Goal: Download file/media

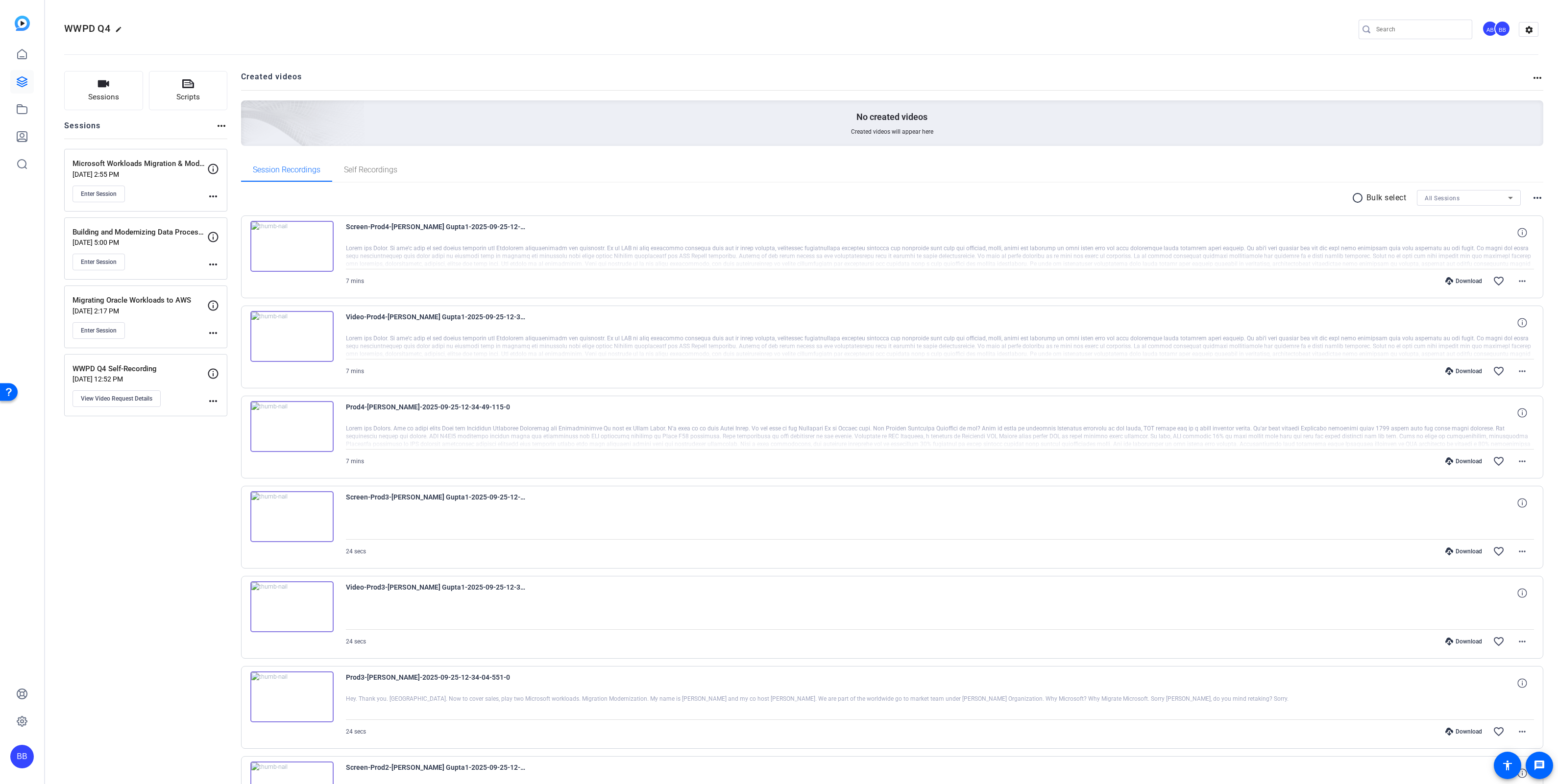
scroll to position [323, 0]
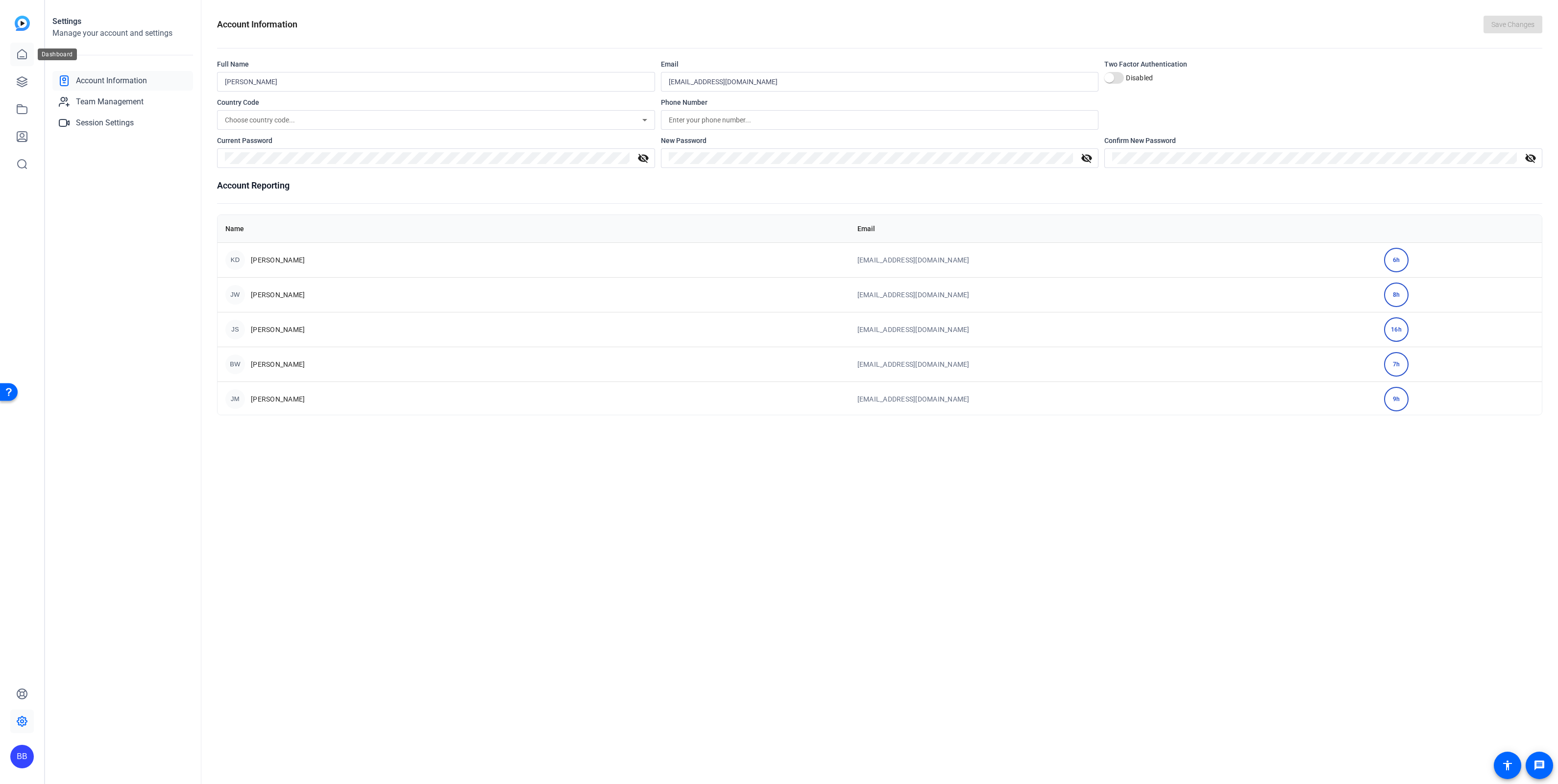
click at [21, 54] on icon at bounding box center [22, 54] width 11 height 11
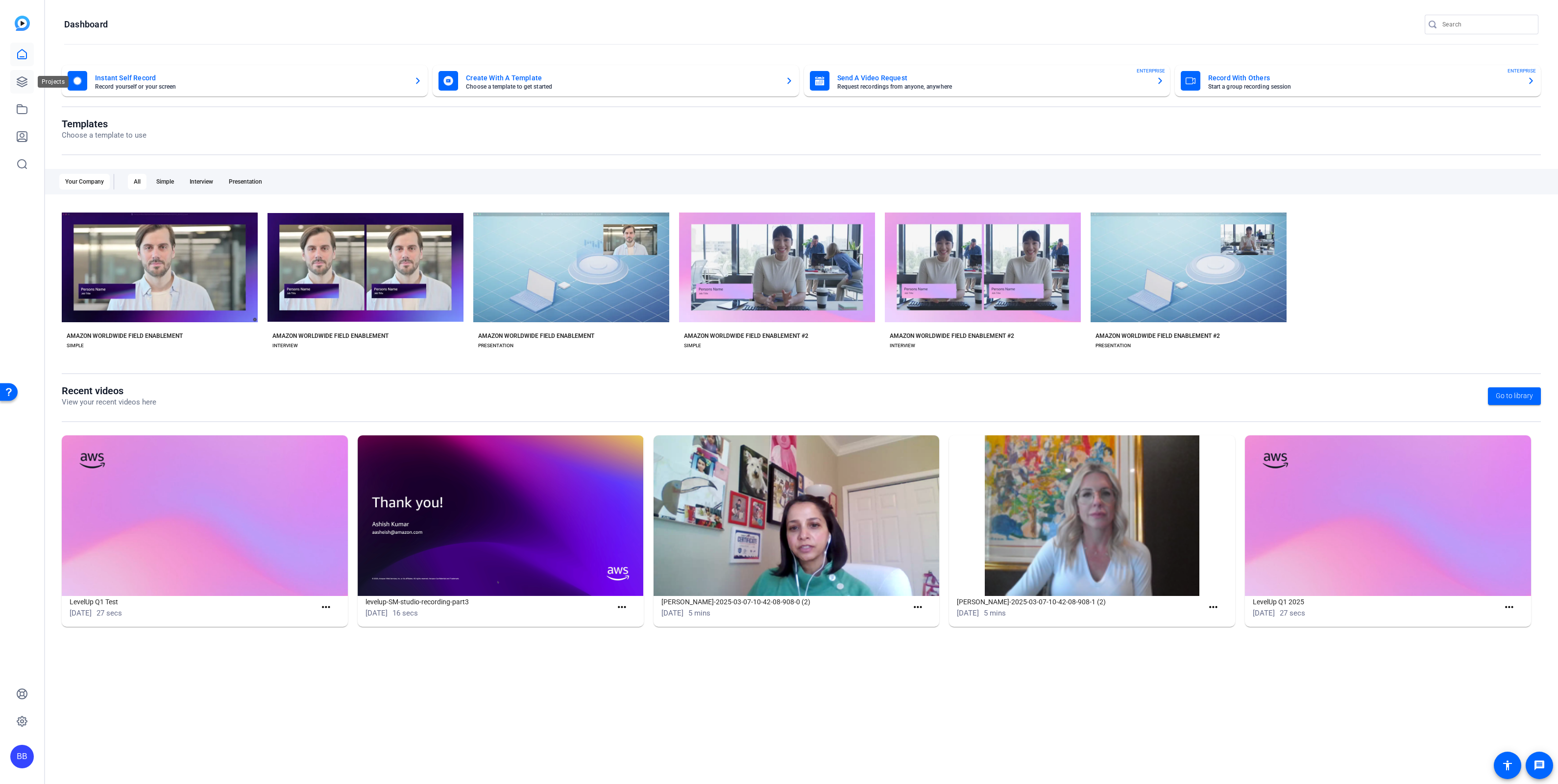
click at [21, 77] on icon at bounding box center [22, 82] width 10 height 10
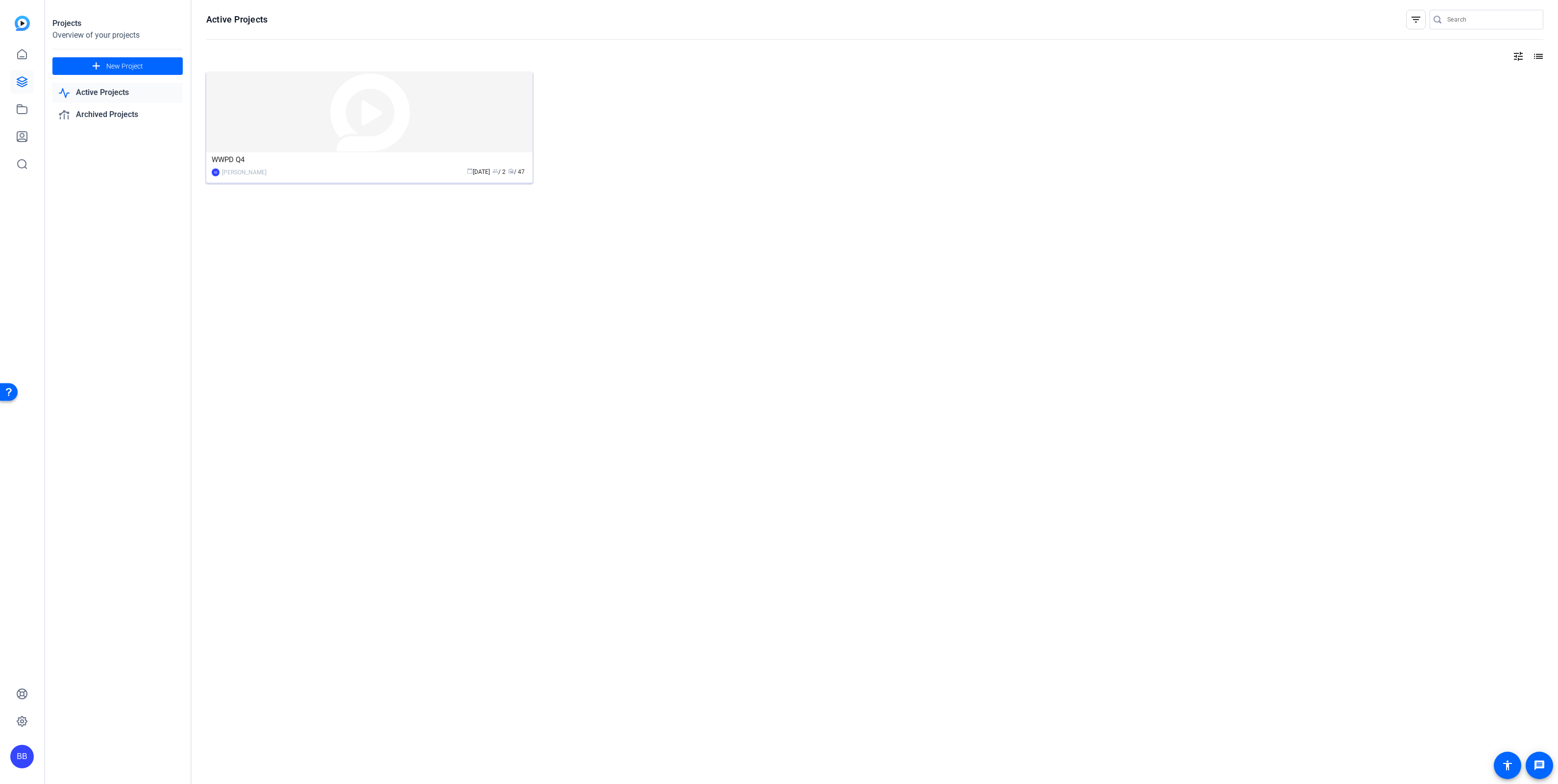
click at [356, 122] on img at bounding box center [370, 112] width 327 height 80
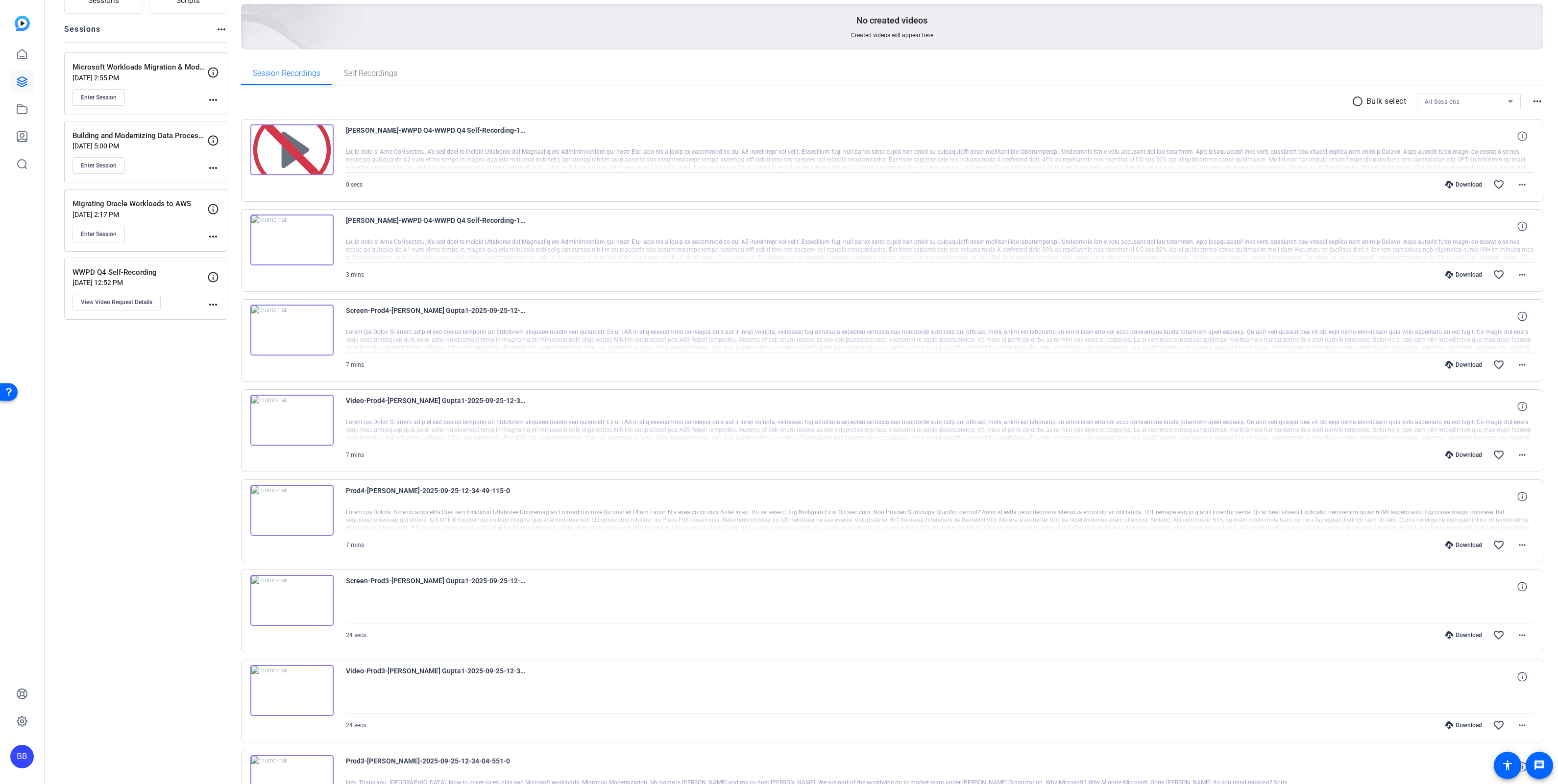
scroll to position [76, 0]
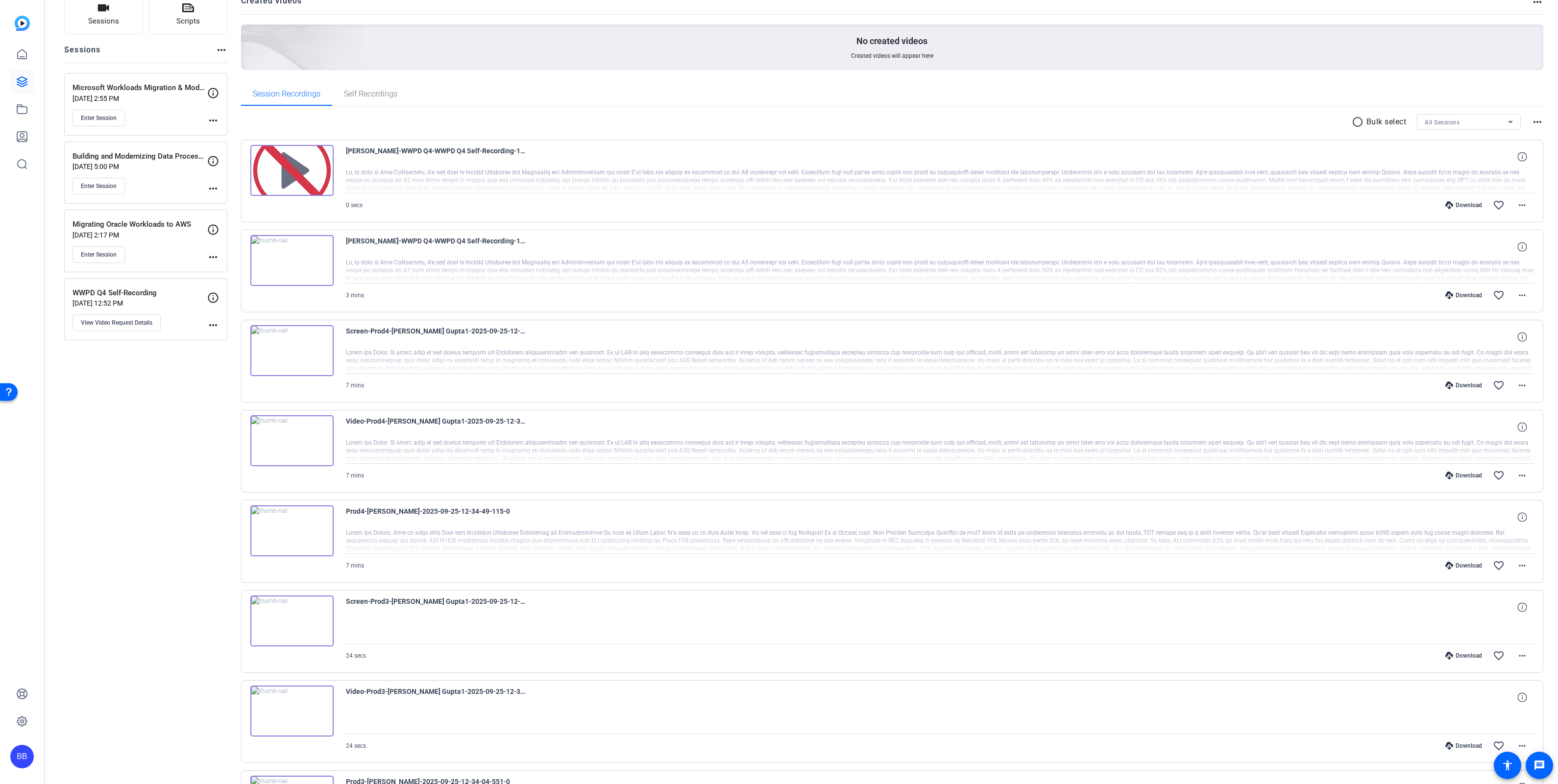
click at [1459, 294] on div "Download" at bounding box center [1464, 295] width 47 height 8
click at [1516, 294] on mat-icon "more_horiz" at bounding box center [1522, 295] width 11 height 11
click at [1505, 341] on span "Download MP4" at bounding box center [1490, 340] width 59 height 11
click at [1521, 205] on span at bounding box center [1522, 205] width 24 height 24
click at [1504, 251] on span "Download MP4" at bounding box center [1490, 249] width 59 height 11
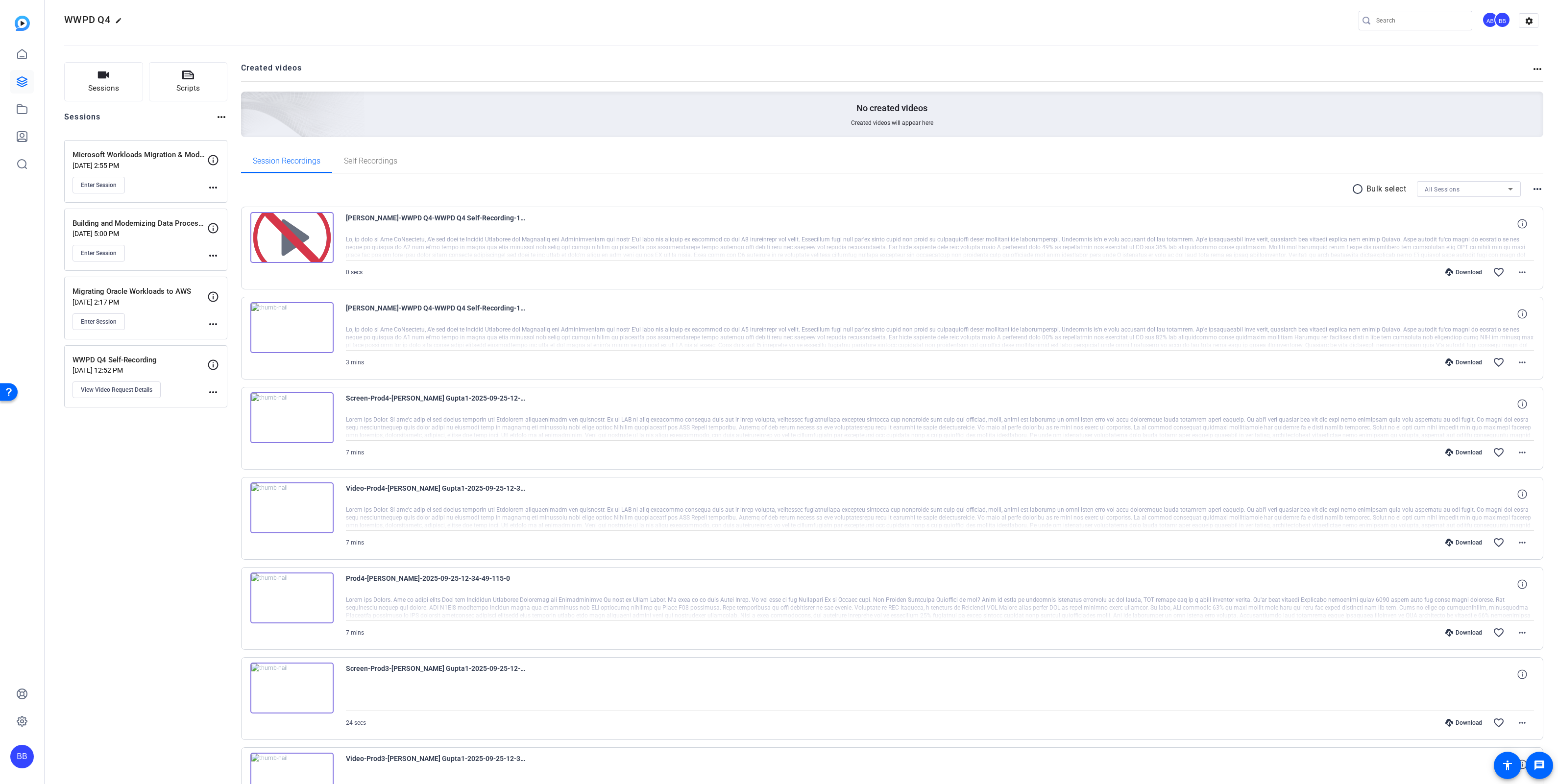
scroll to position [8, 0]
click at [382, 161] on span "Self Recordings" at bounding box center [371, 161] width 53 height 8
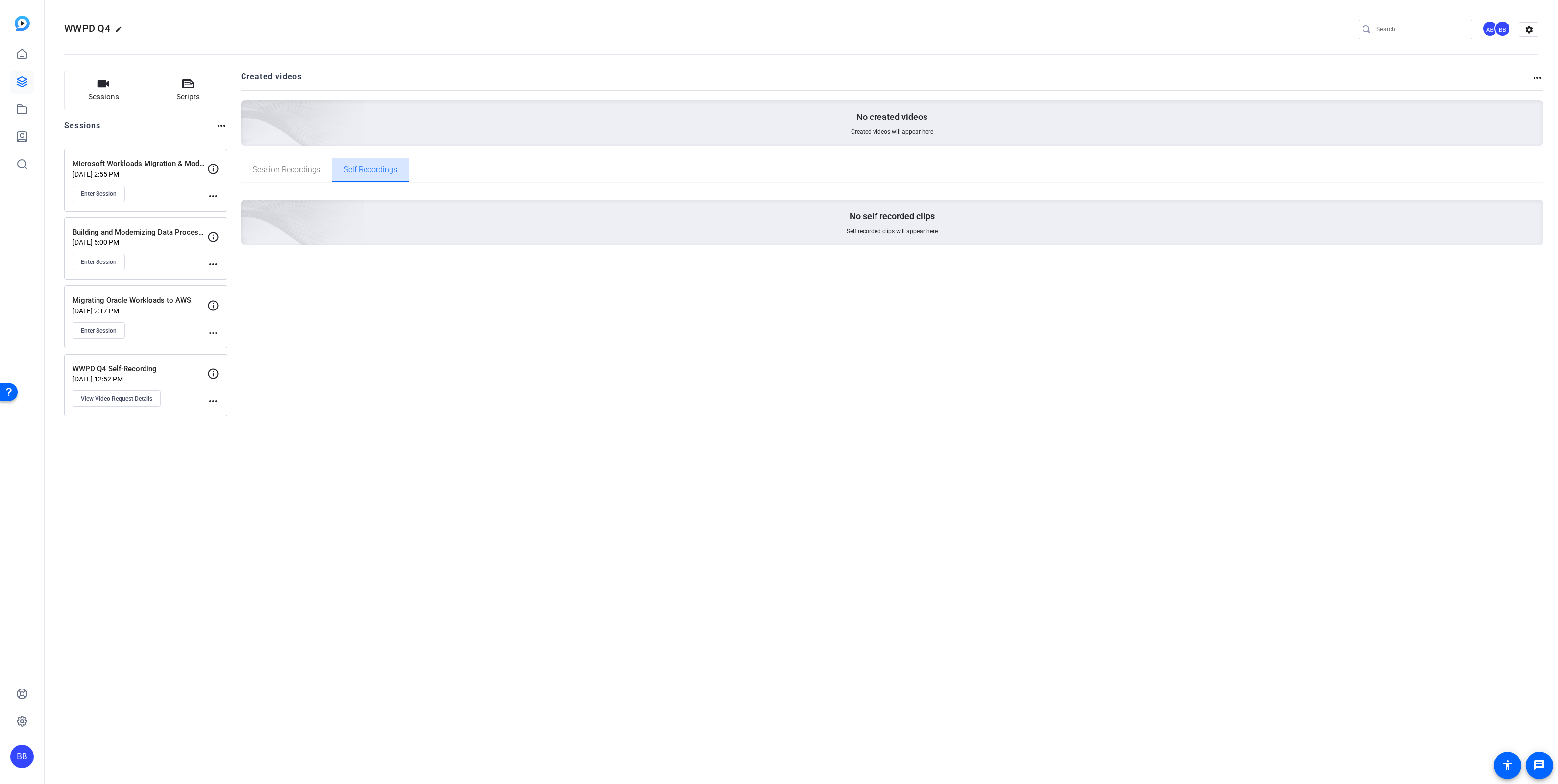
scroll to position [0, 0]
click at [290, 169] on span "Session Recordings" at bounding box center [287, 170] width 68 height 8
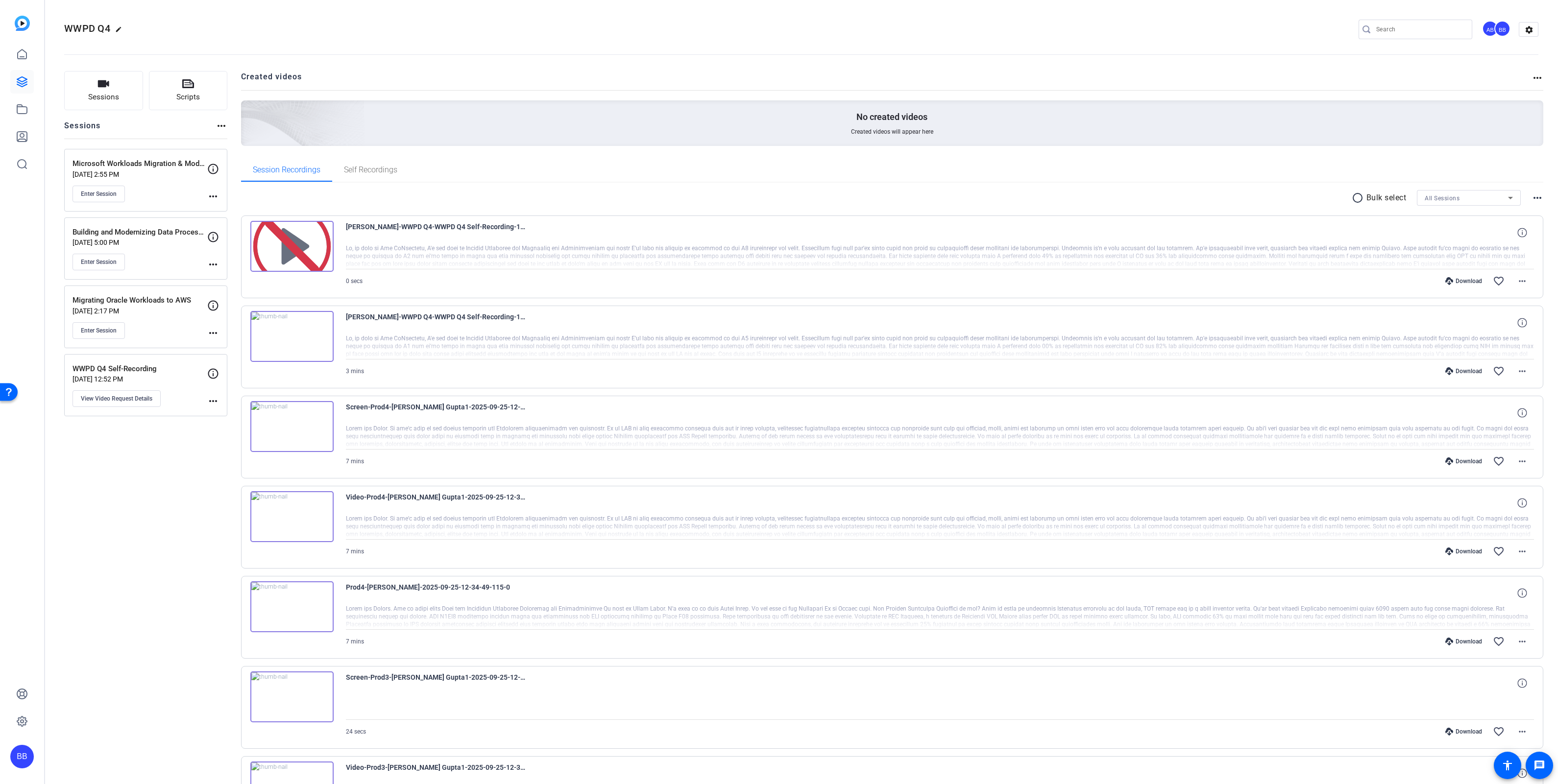
click at [1456, 283] on div "Download" at bounding box center [1464, 280] width 47 height 8
click at [132, 456] on div "Sessions Scripts Sessions more_horiz Microsoft Workloads Migration & Modernizat…" at bounding box center [146, 614] width 163 height 1087
click at [148, 166] on p "Microsoft Workloads Migration & Modernization" at bounding box center [140, 164] width 135 height 11
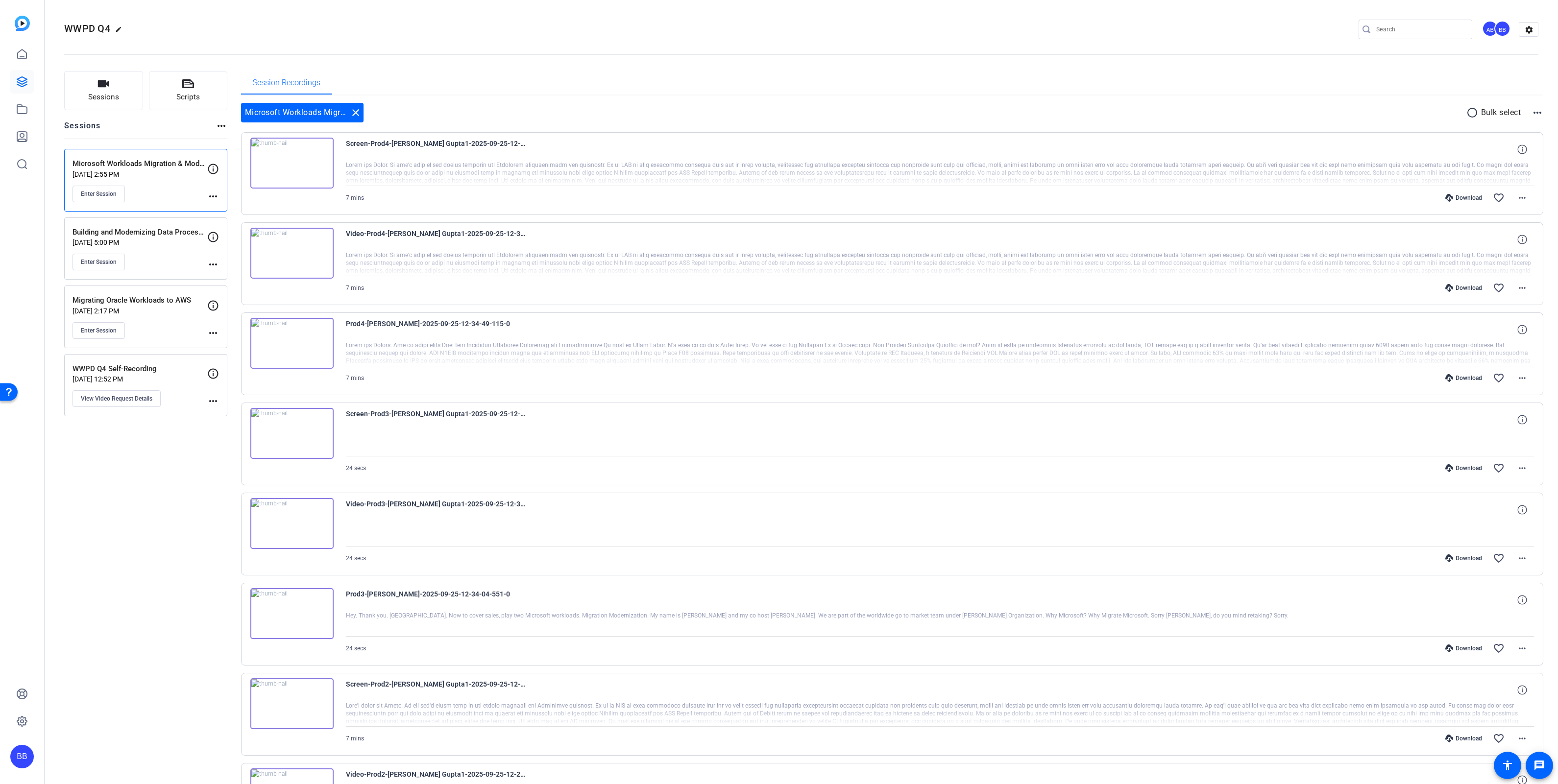
click at [153, 233] on p "Building and Modernizing Data Processing Workloads on Serverless" at bounding box center [140, 232] width 135 height 11
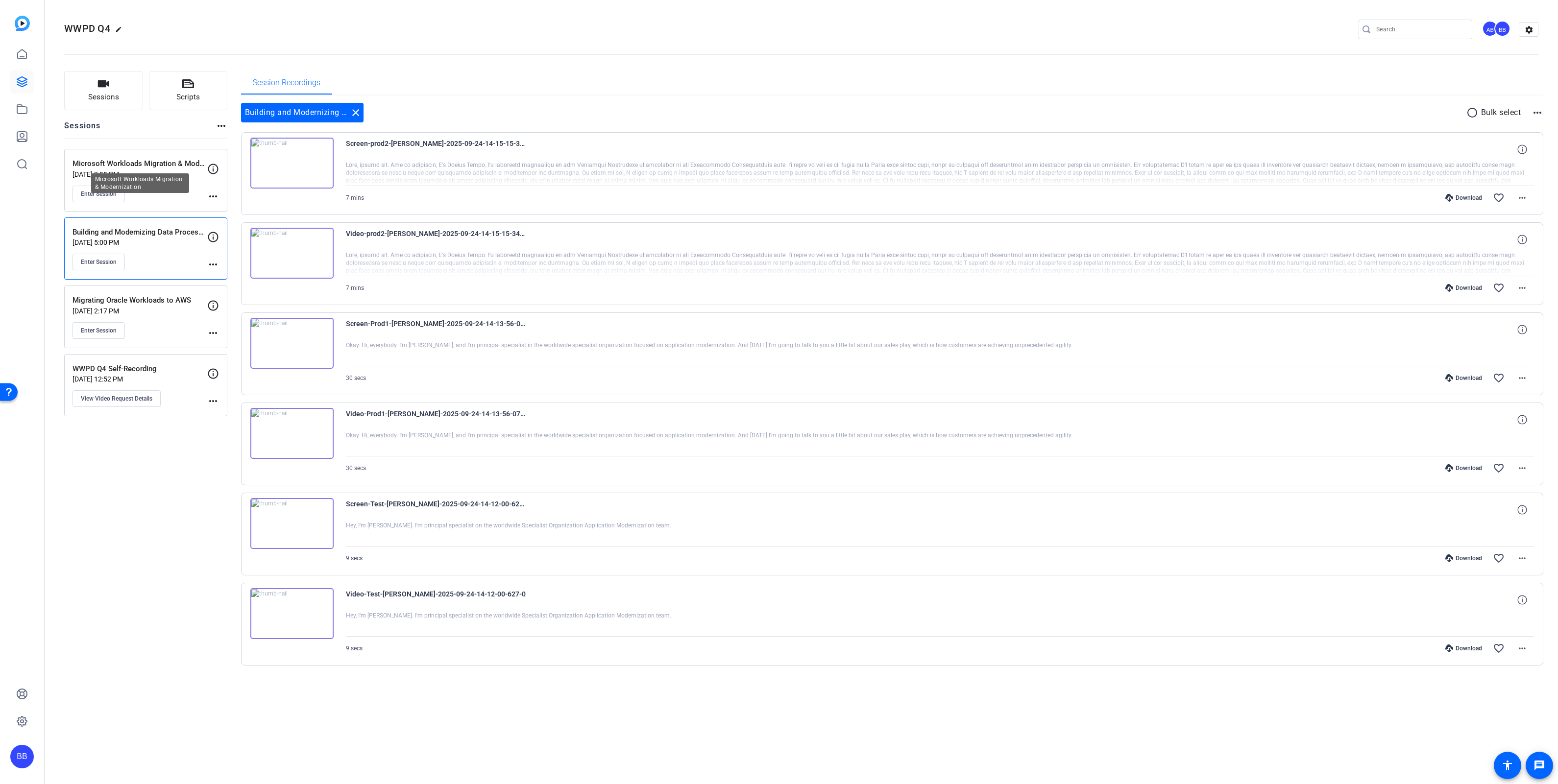
click at [158, 162] on p "Microsoft Workloads Migration & Modernization" at bounding box center [140, 164] width 135 height 11
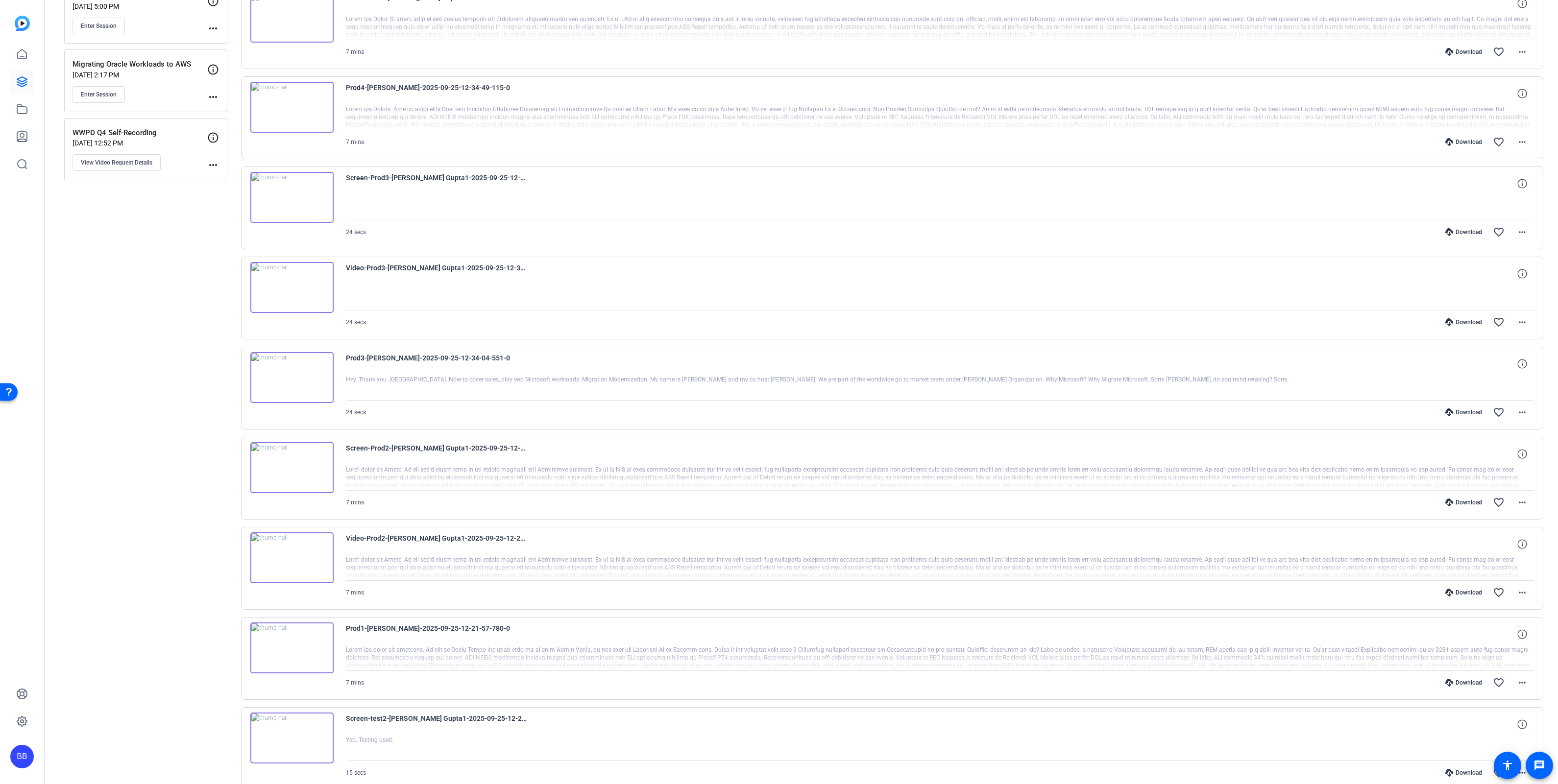
scroll to position [306, 0]
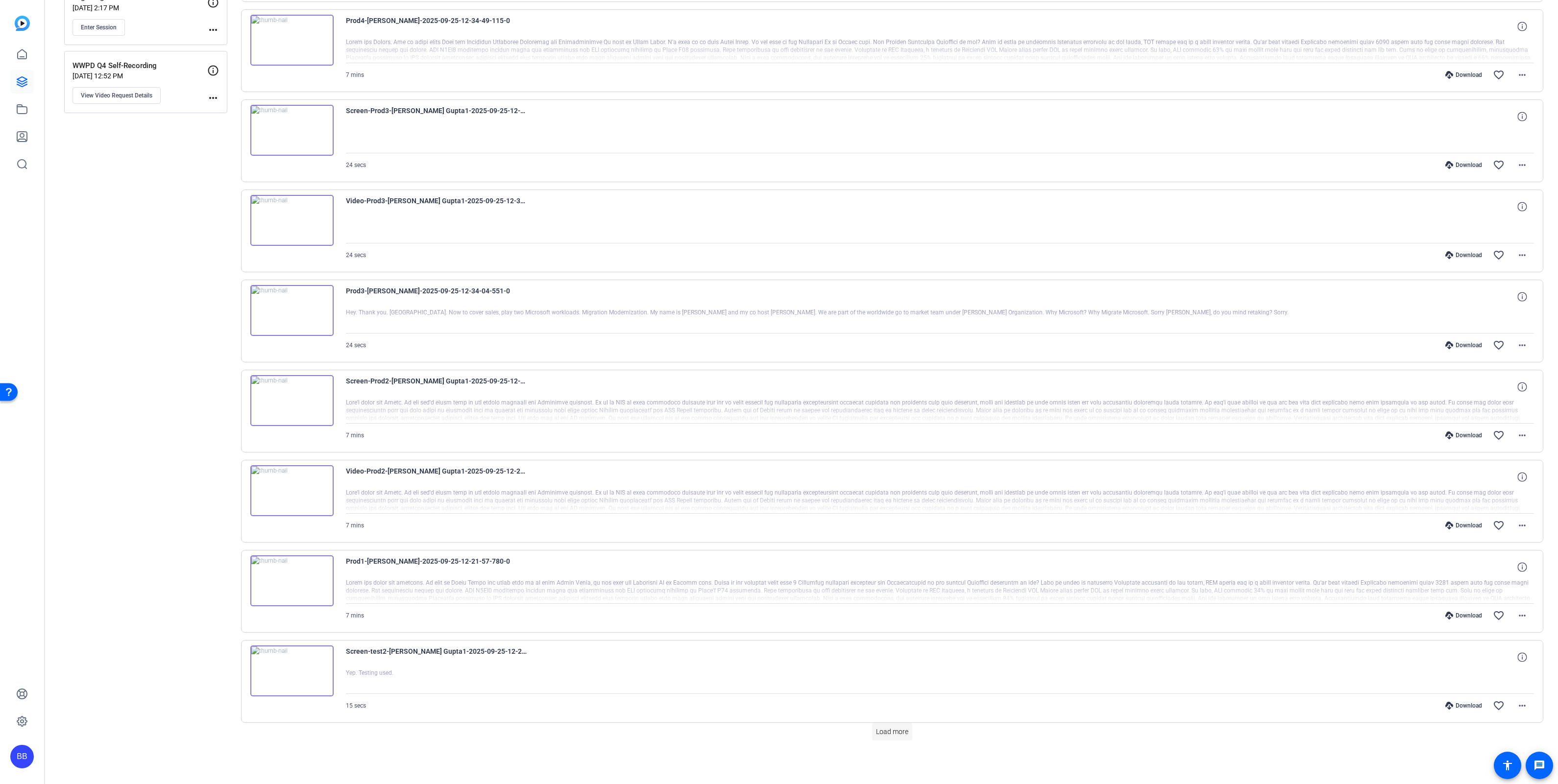
click at [891, 728] on span "Load more" at bounding box center [891, 731] width 32 height 10
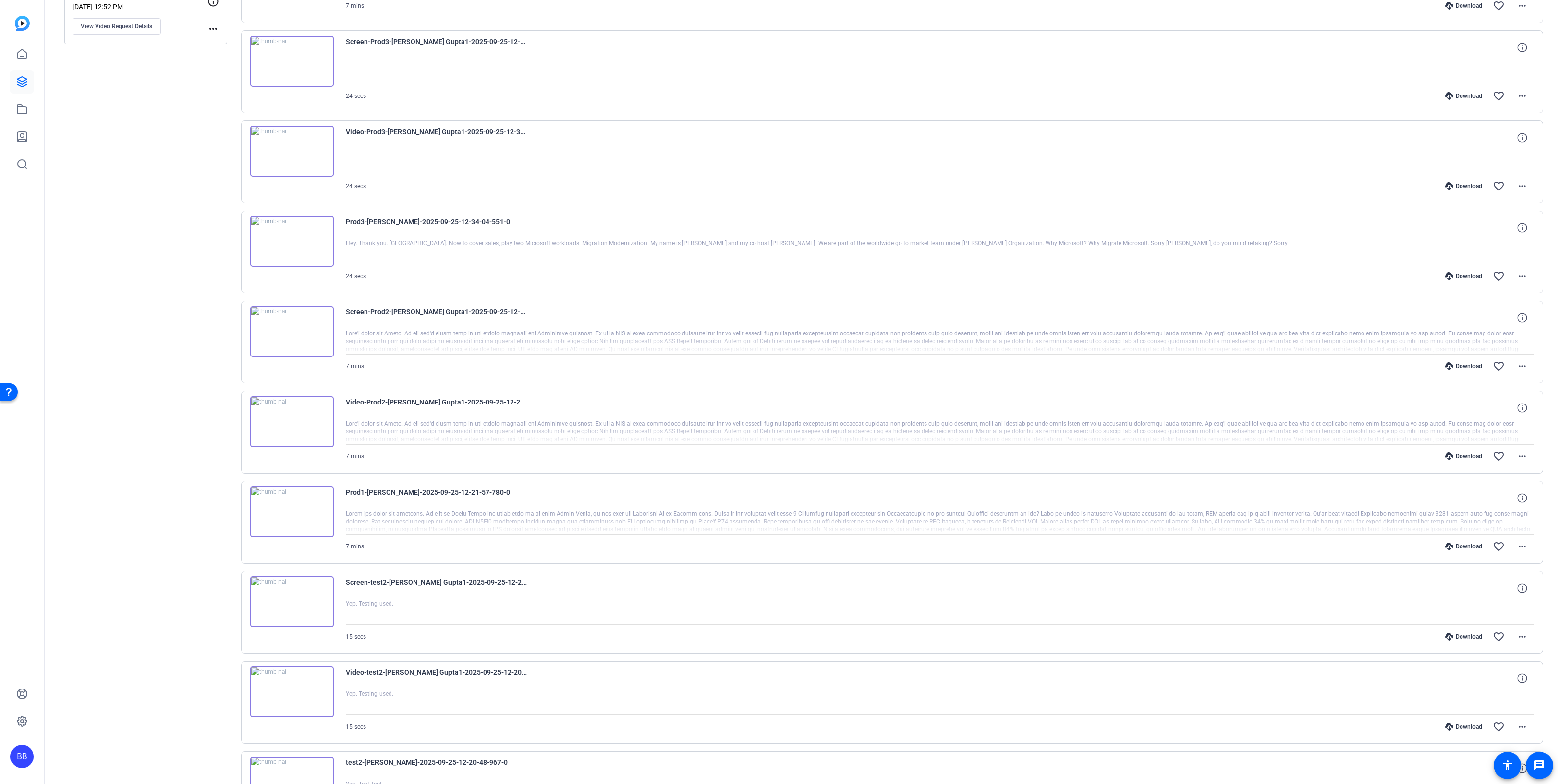
scroll to position [0, 0]
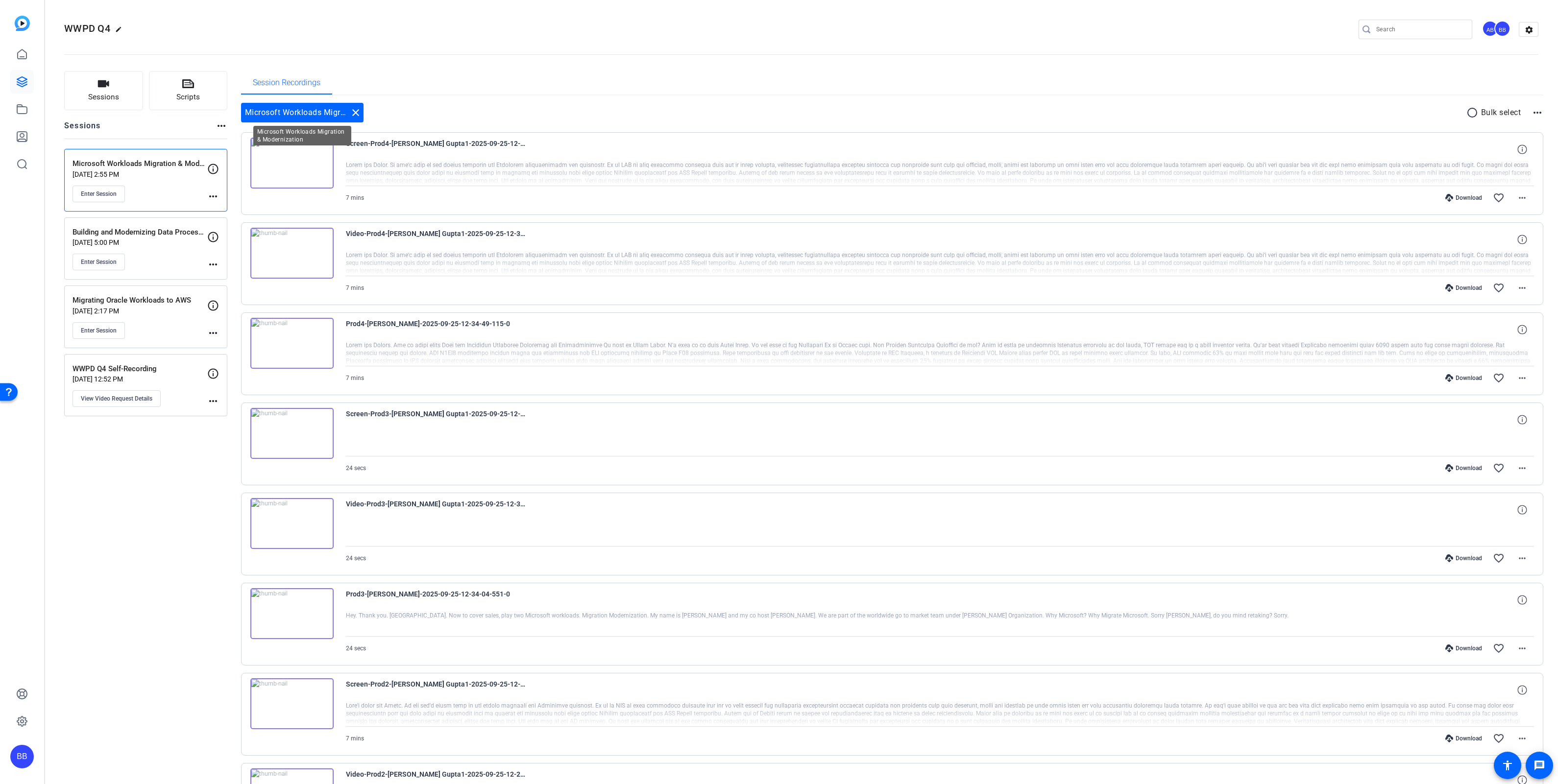
click at [356, 111] on mat-icon "close" at bounding box center [355, 112] width 11 height 11
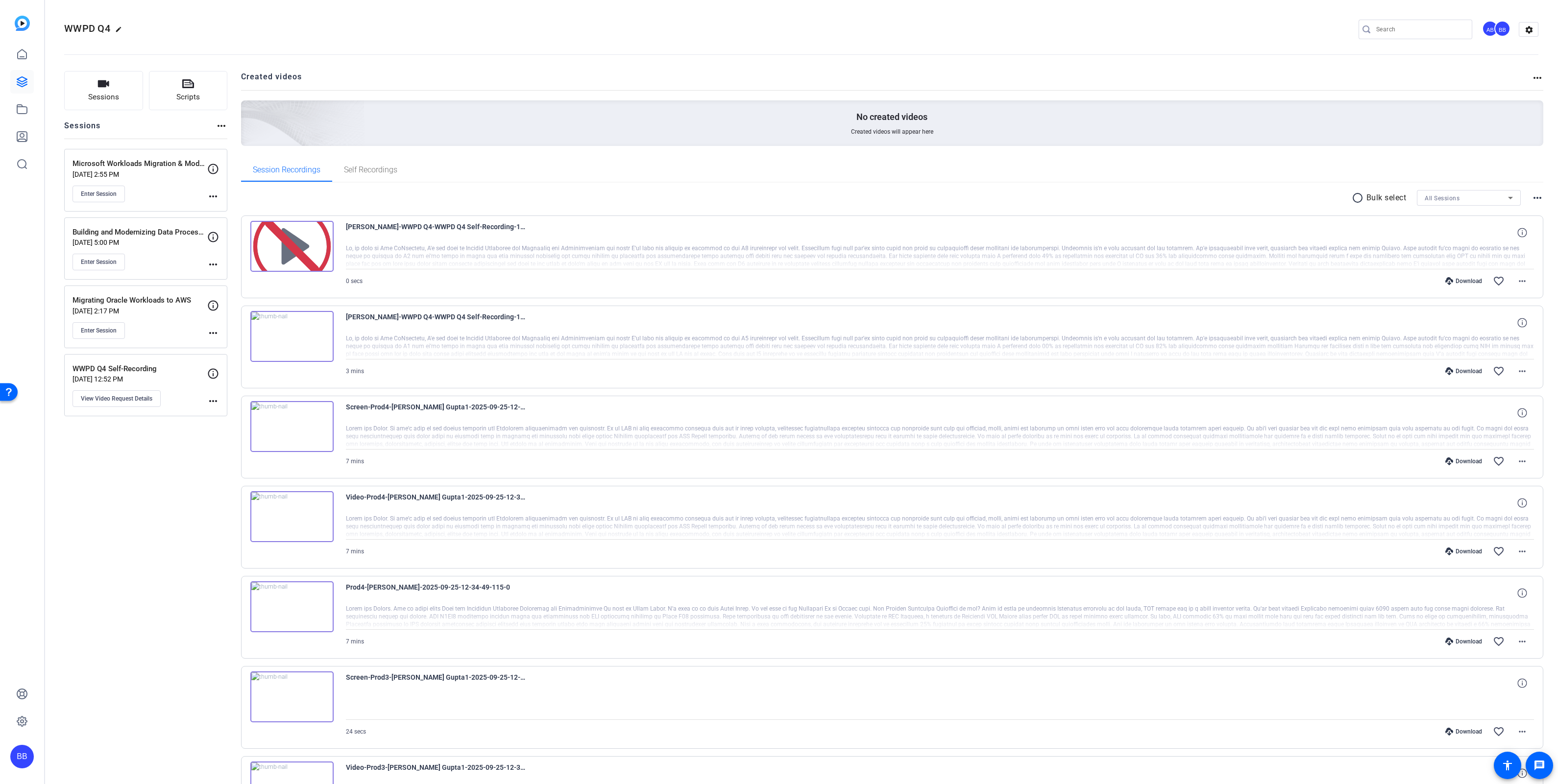
scroll to position [389, 0]
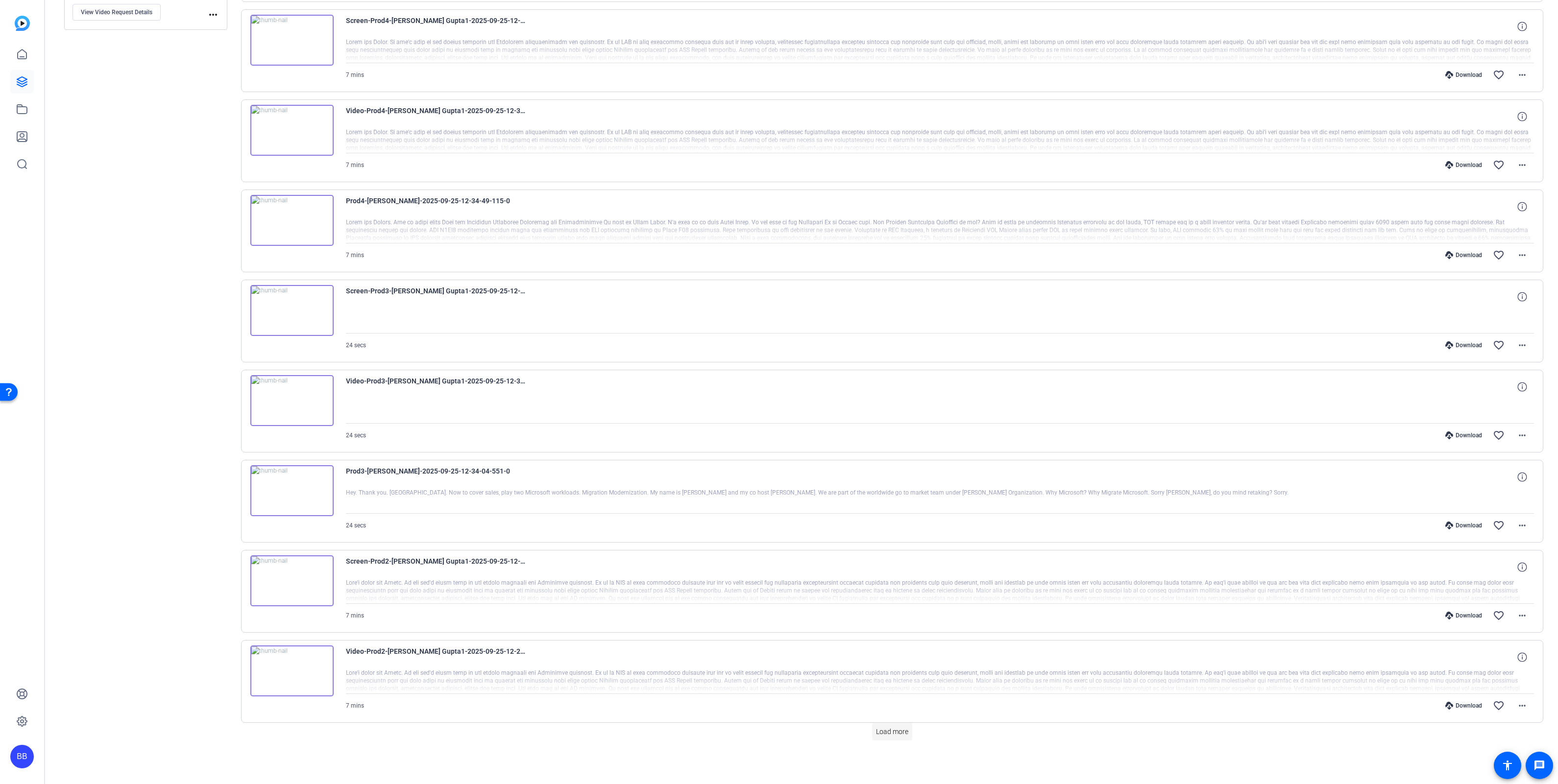
click at [884, 734] on span "Load more" at bounding box center [891, 731] width 32 height 10
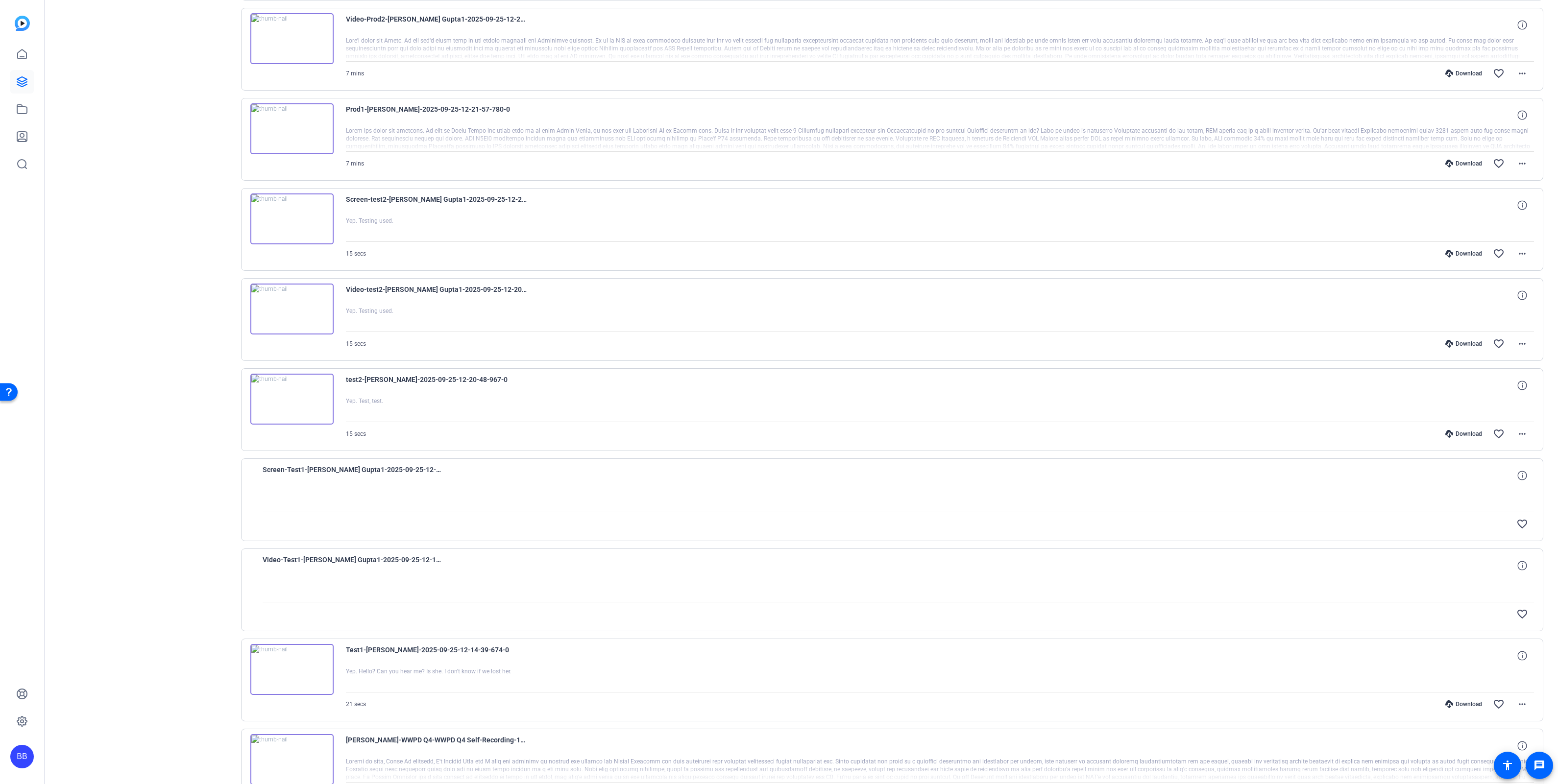
scroll to position [1294, 0]
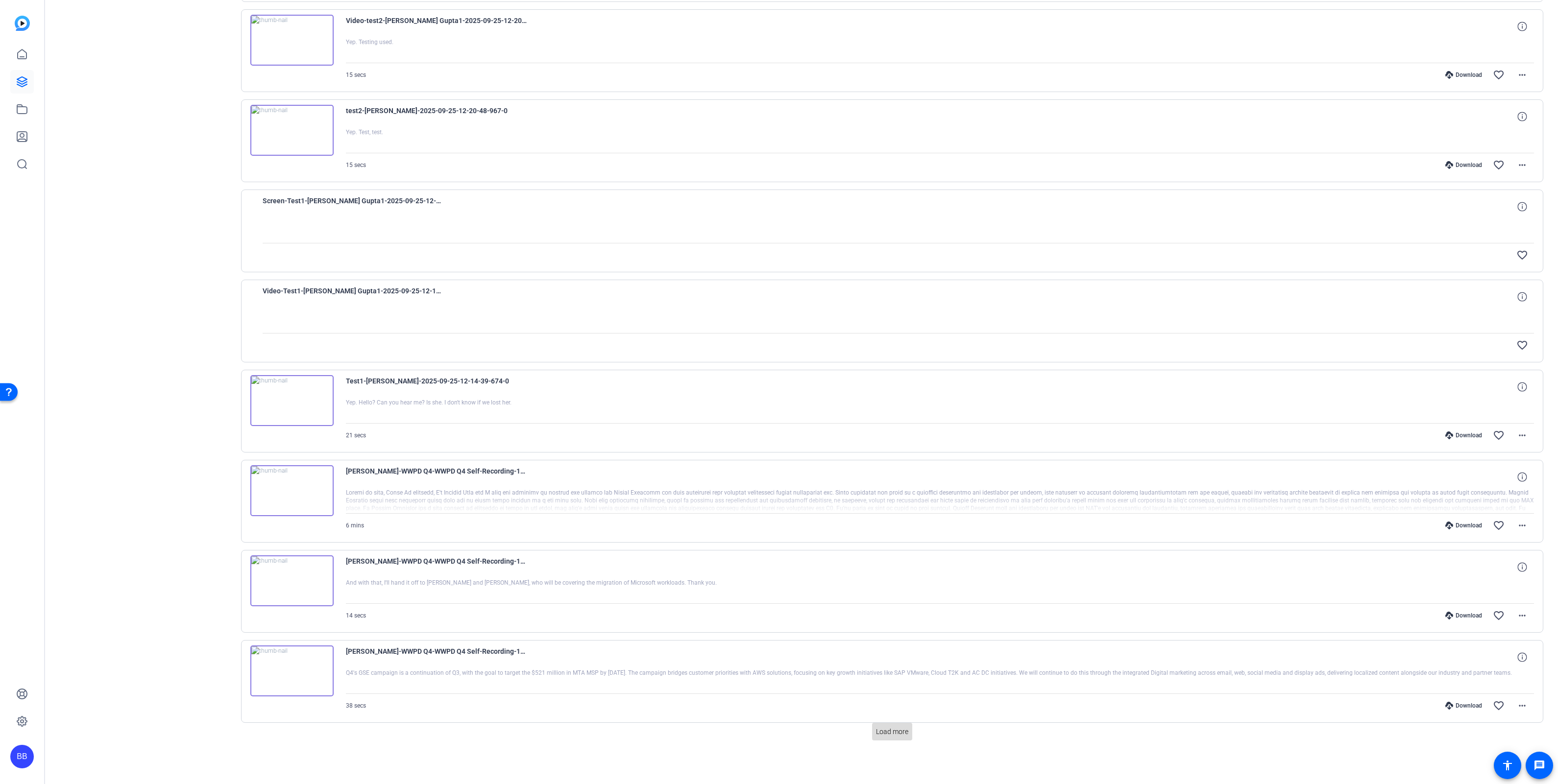
click at [884, 734] on span "Load more" at bounding box center [891, 731] width 32 height 10
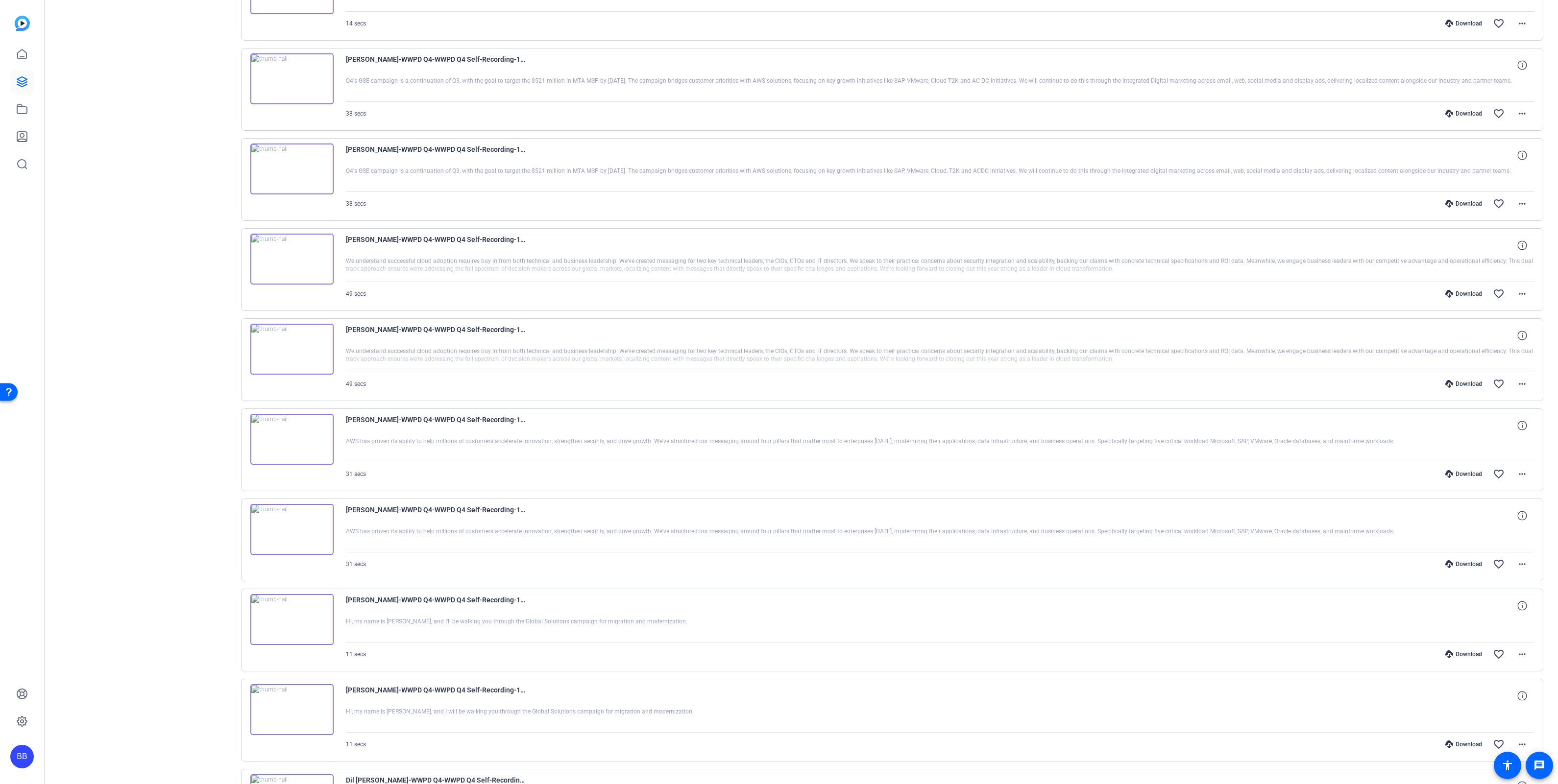
scroll to position [2198, 0]
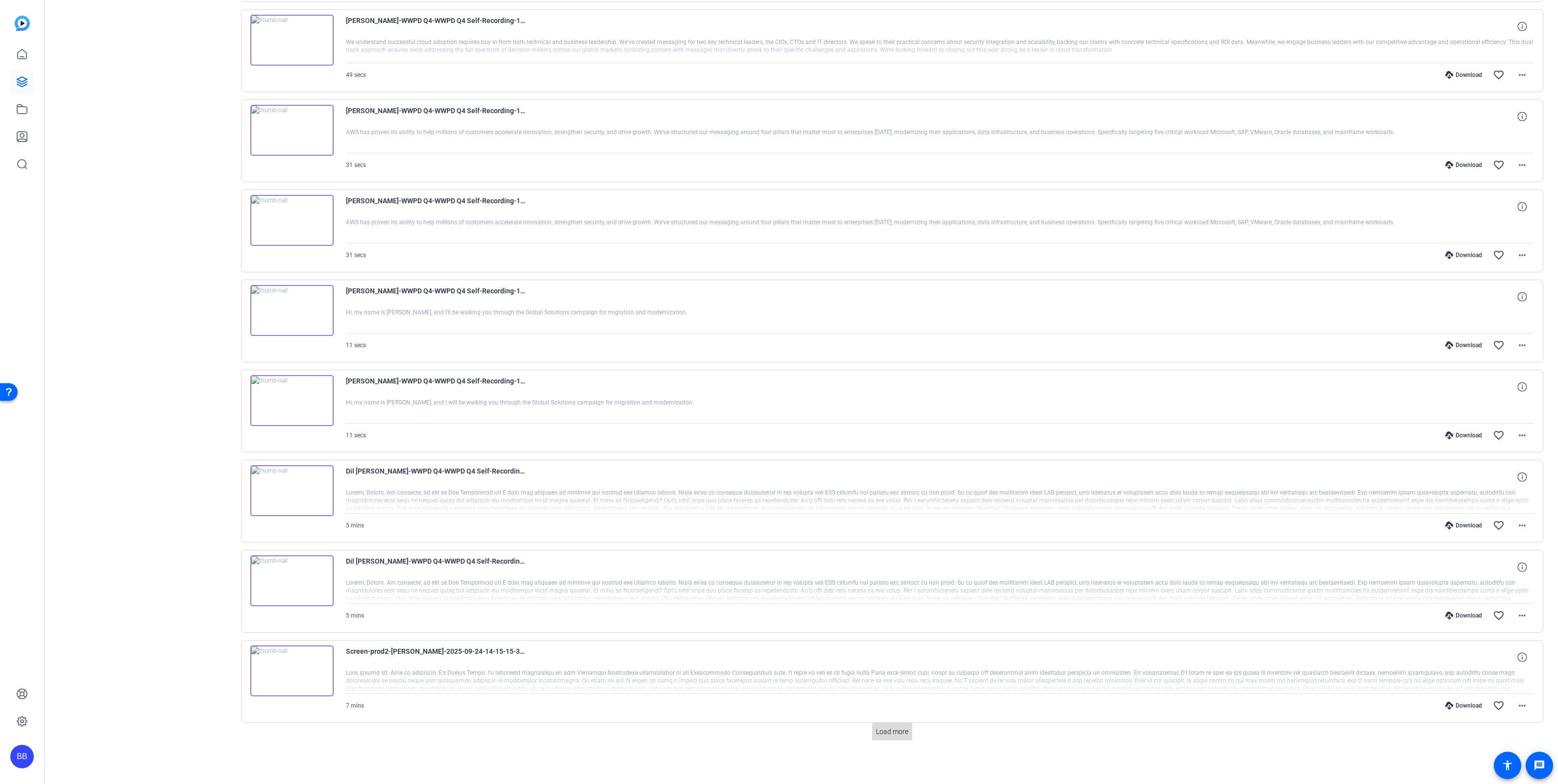
click at [894, 731] on span "Load more" at bounding box center [891, 731] width 32 height 10
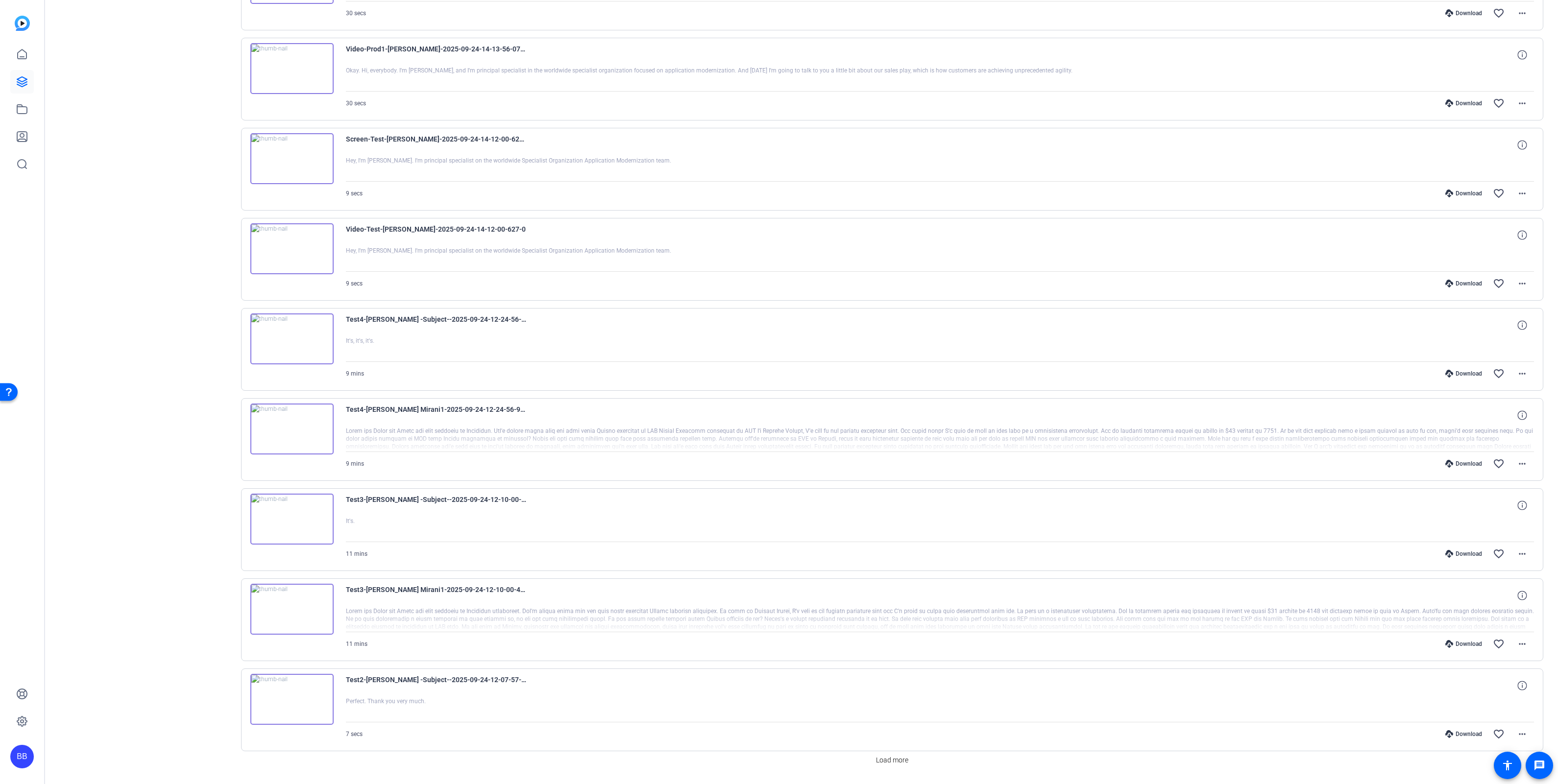
scroll to position [3103, 0]
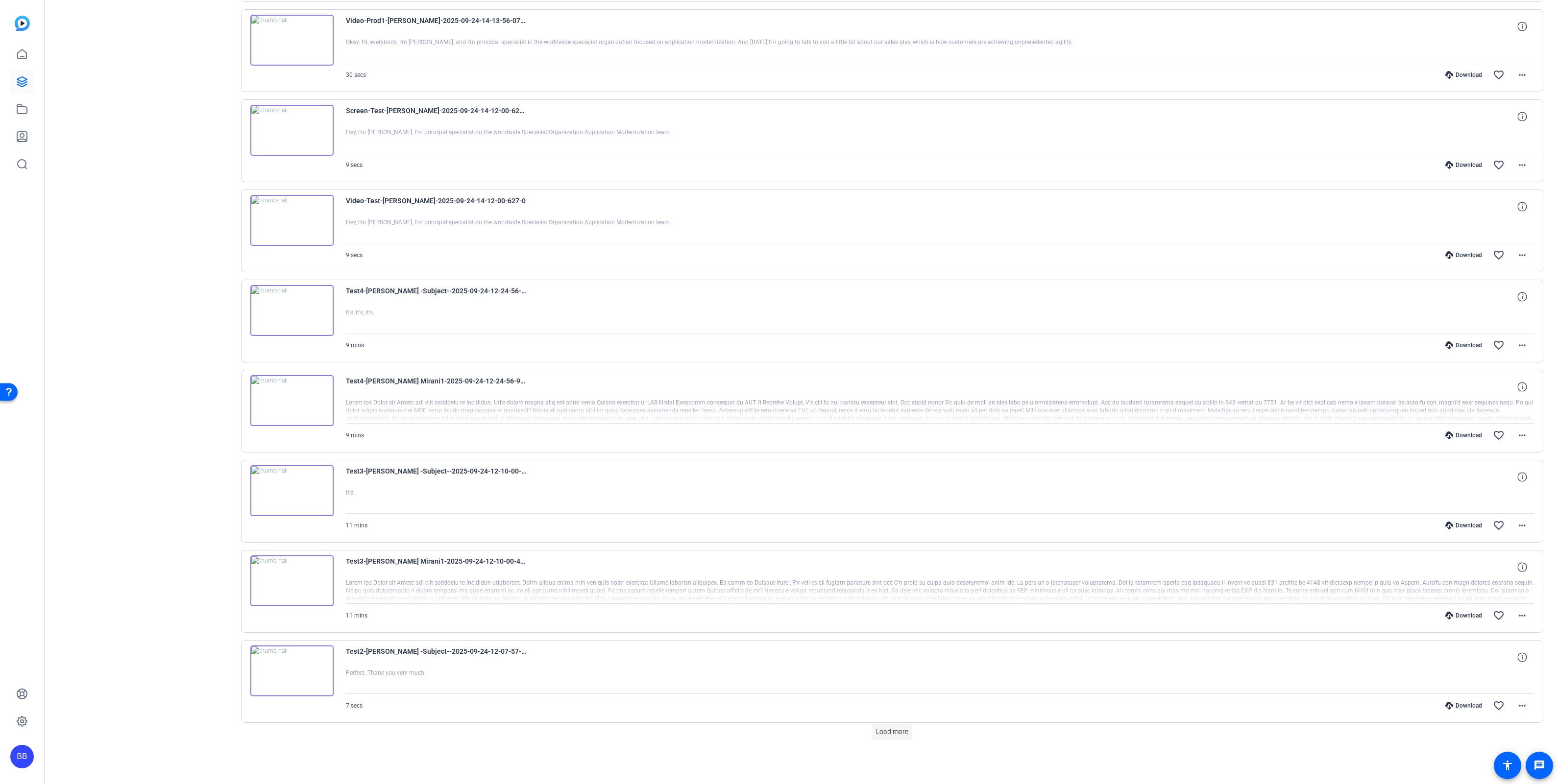
click at [890, 733] on span "Load more" at bounding box center [891, 731] width 32 height 10
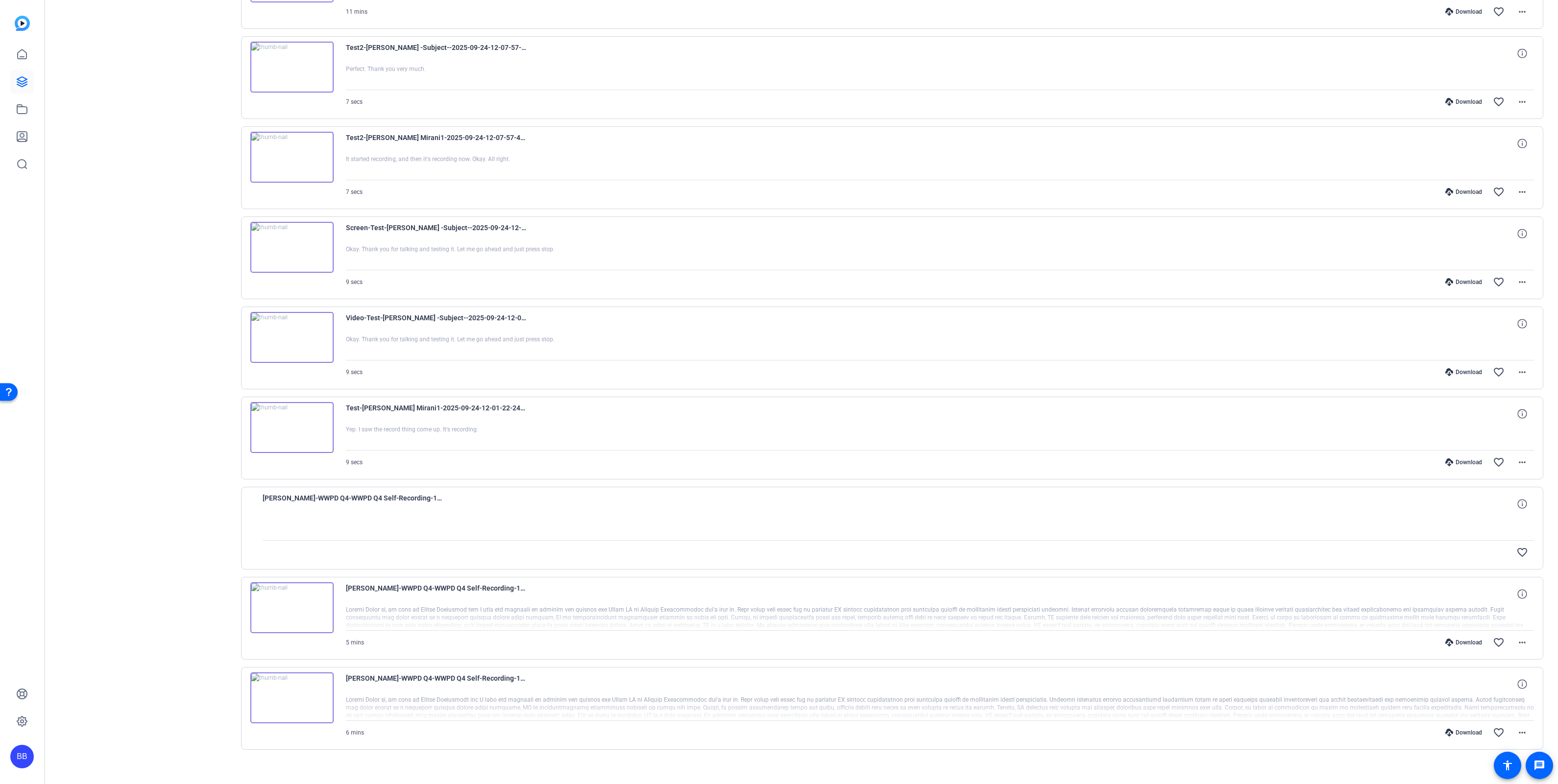
scroll to position [3718, 0]
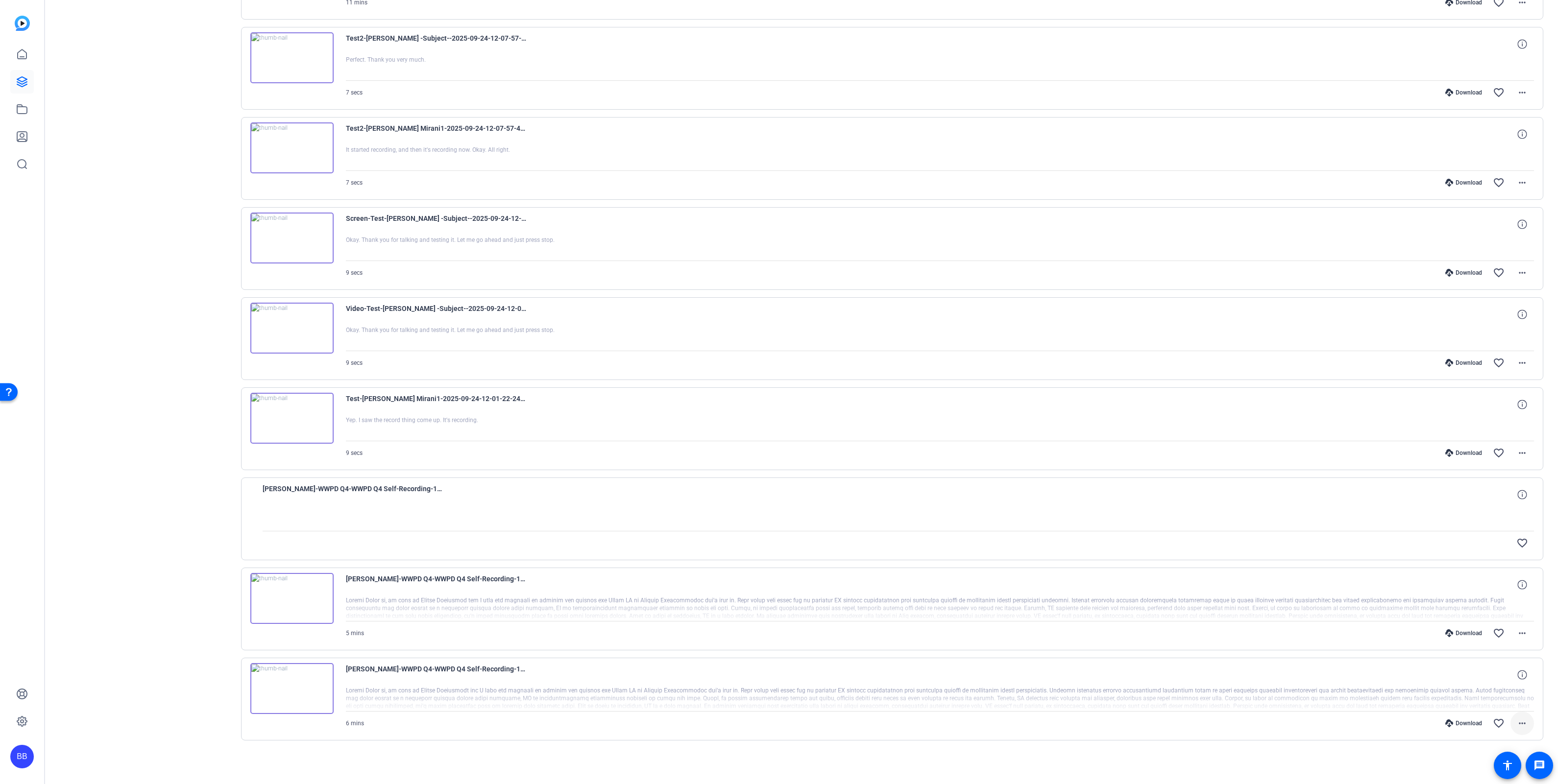
click at [1516, 726] on mat-icon "more_horiz" at bounding box center [1522, 723] width 11 height 11
click at [1481, 628] on span "Download MP4" at bounding box center [1490, 629] width 59 height 11
click at [1516, 632] on mat-icon "more_horiz" at bounding box center [1522, 633] width 11 height 11
click at [1498, 680] on span "Download MP4" at bounding box center [1490, 677] width 59 height 11
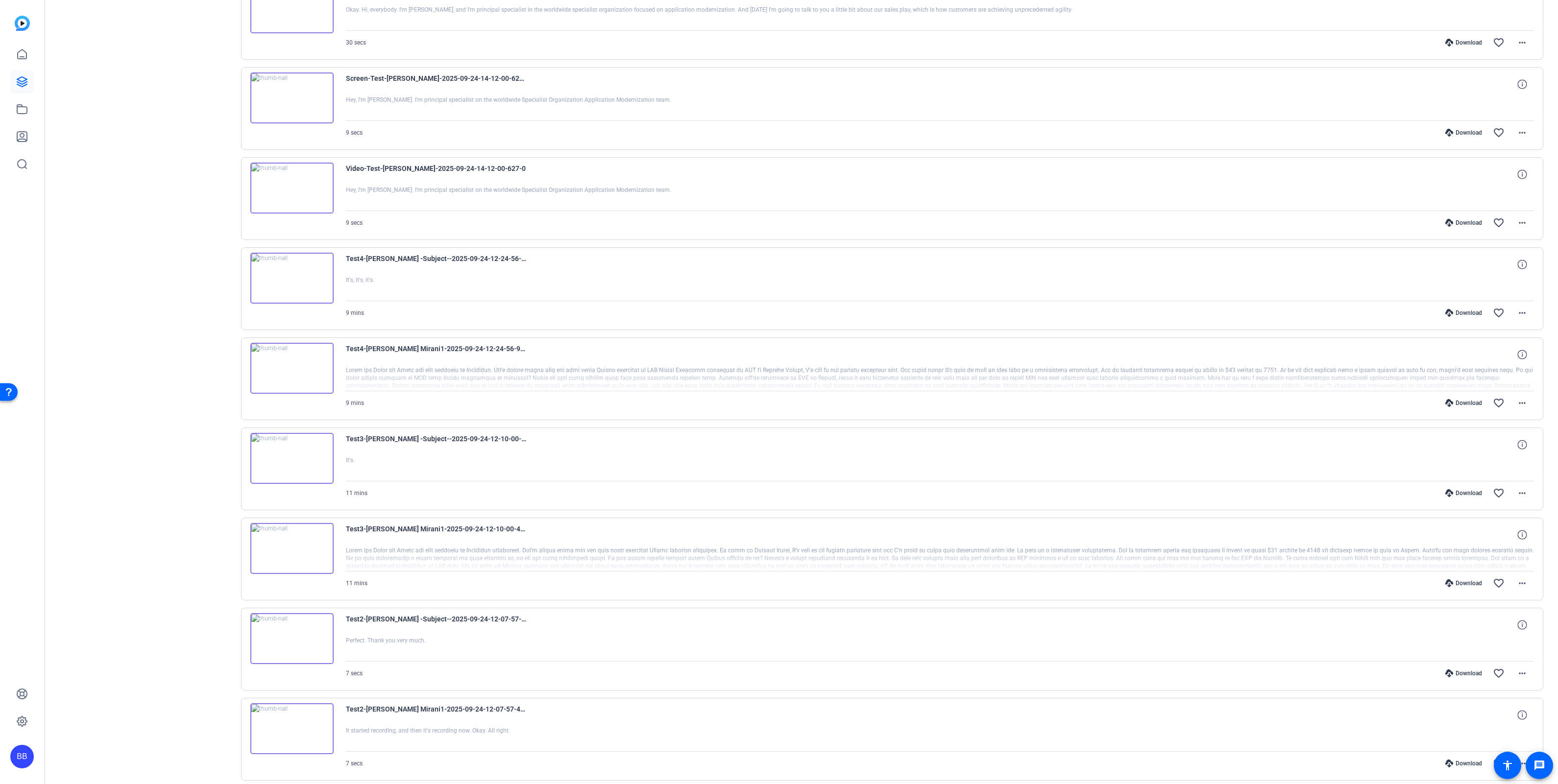
scroll to position [3113, 0]
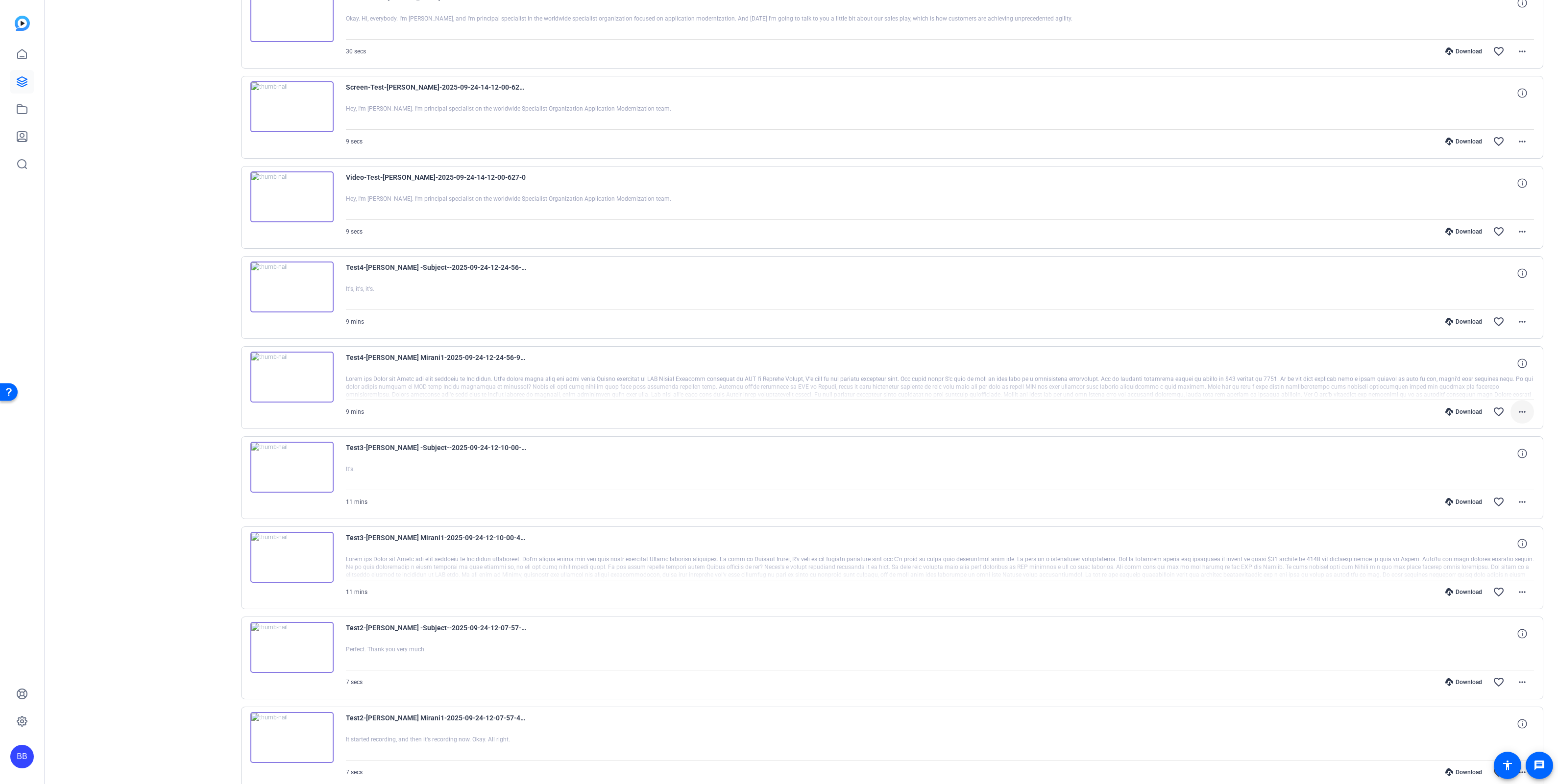
click at [1516, 418] on mat-icon "more_horiz" at bounding box center [1522, 412] width 11 height 11
click at [1494, 468] on span "Download MP4" at bounding box center [1490, 468] width 59 height 11
click at [1519, 328] on mat-icon "more_horiz" at bounding box center [1522, 321] width 11 height 11
click at [1499, 378] on span "Download MP4" at bounding box center [1490, 378] width 59 height 11
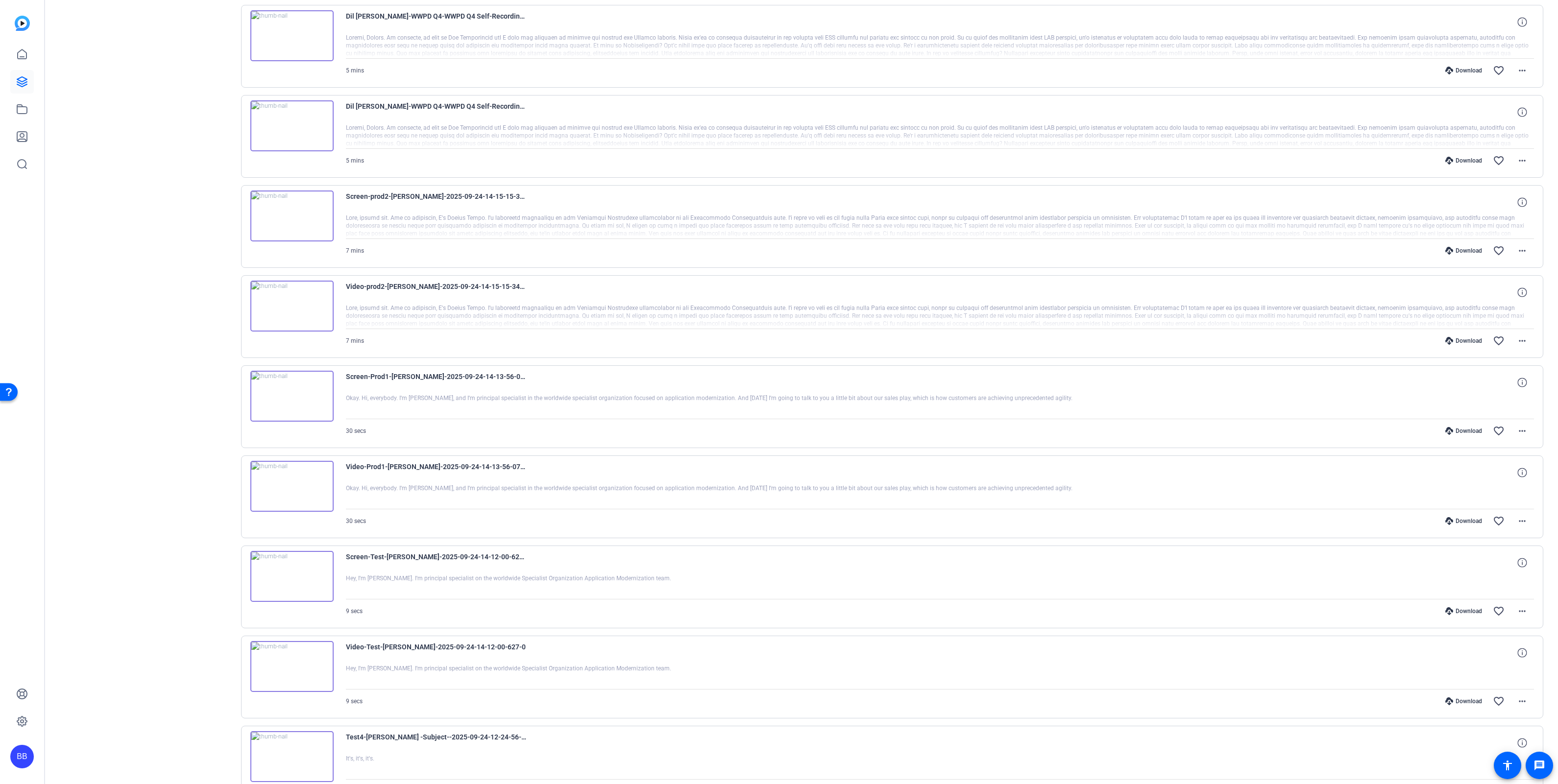
scroll to position [2622, 0]
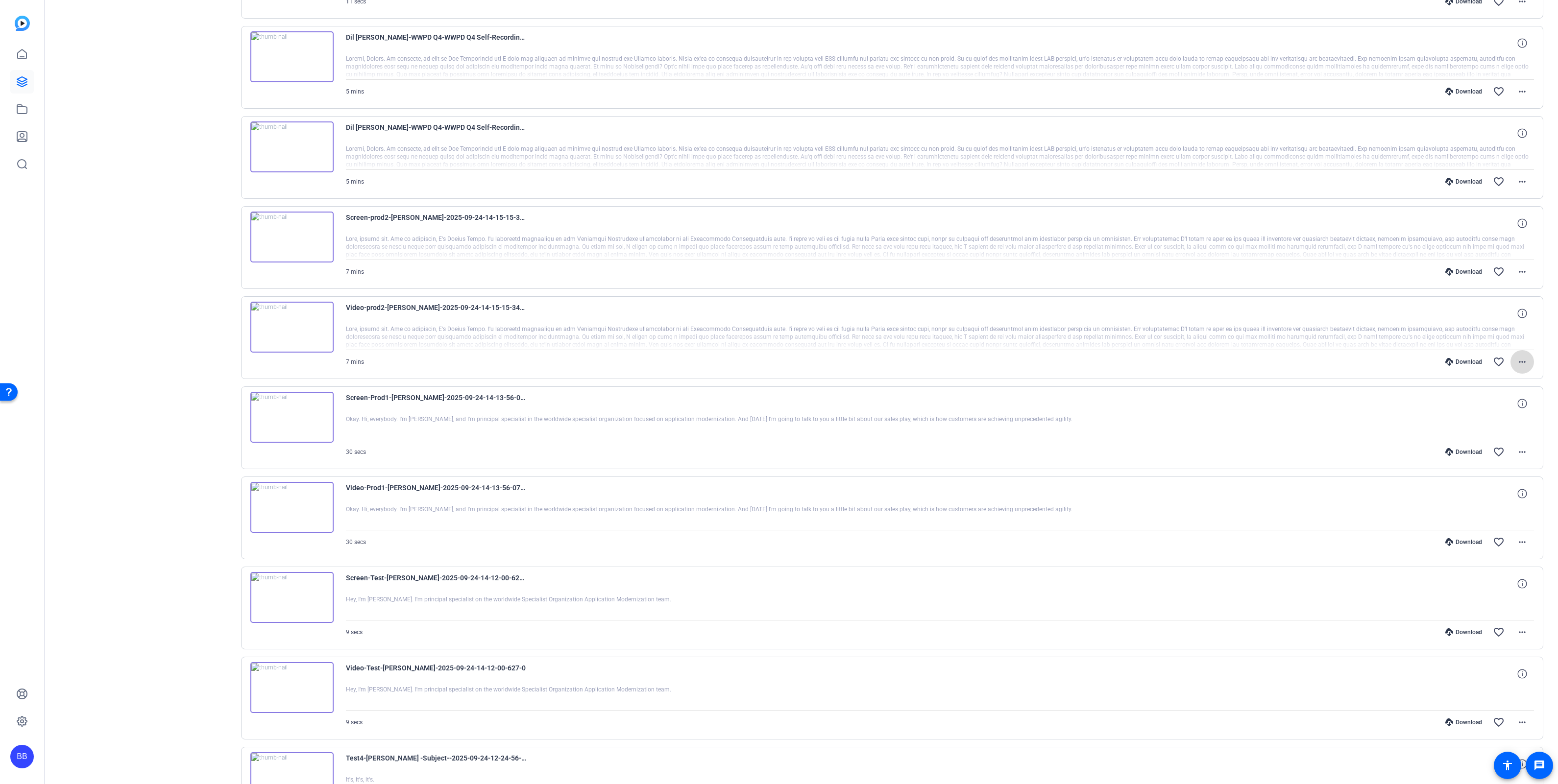
click at [1517, 368] on mat-icon "more_horiz" at bounding box center [1522, 361] width 11 height 11
click at [1496, 393] on span "Download Original" at bounding box center [1490, 392] width 59 height 11
click at [1518, 277] on mat-icon "more_horiz" at bounding box center [1522, 271] width 11 height 11
click at [1503, 304] on span "Download Original" at bounding box center [1490, 302] width 59 height 11
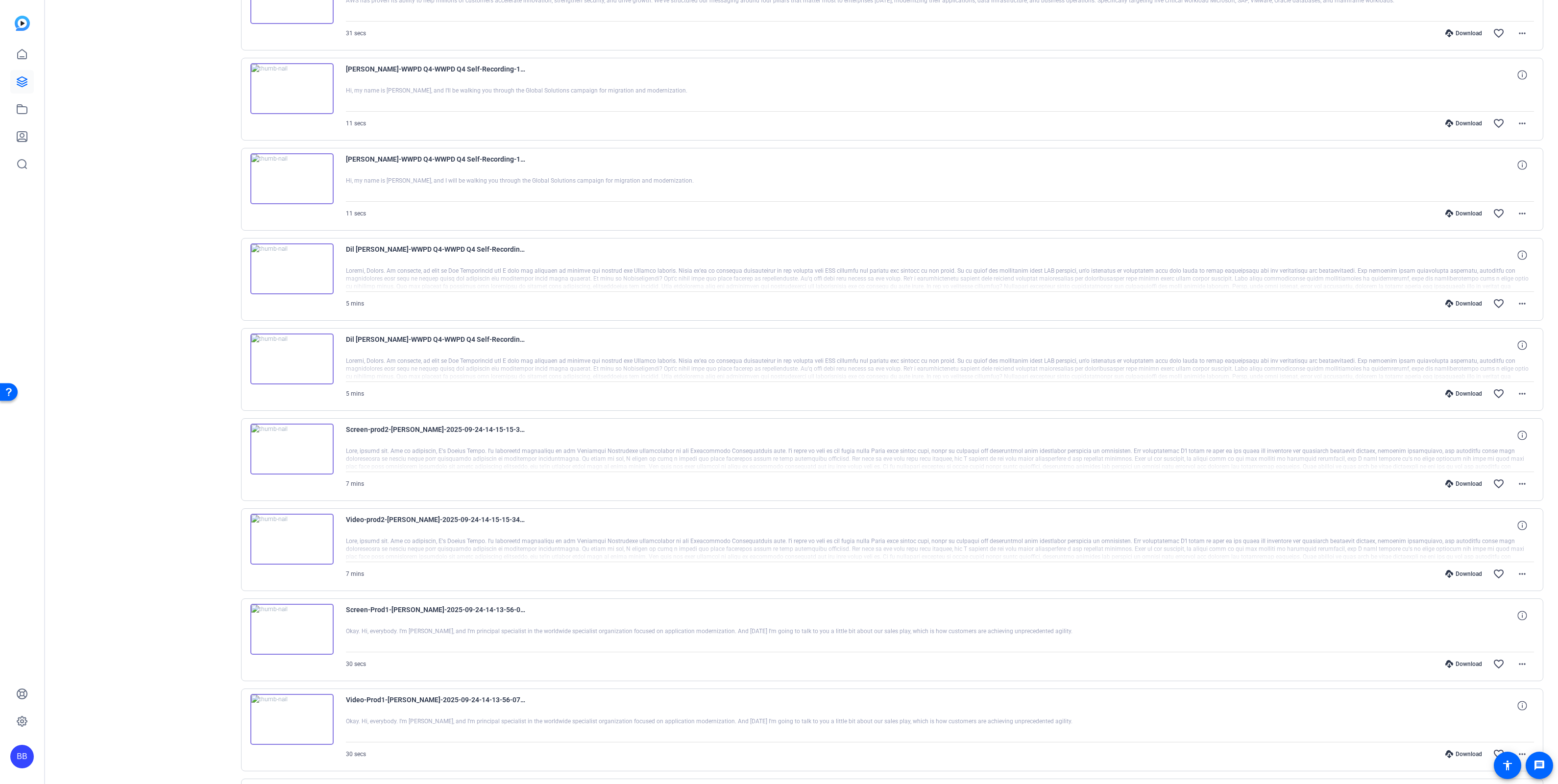
scroll to position [2409, 0]
click at [1522, 403] on span at bounding box center [1522, 394] width 24 height 24
click at [1498, 446] on span "Download MP4" at bounding box center [1490, 449] width 59 height 11
click at [1517, 311] on mat-icon "more_horiz" at bounding box center [1522, 304] width 11 height 11
click at [1503, 358] on span "Download MP4" at bounding box center [1490, 358] width 59 height 11
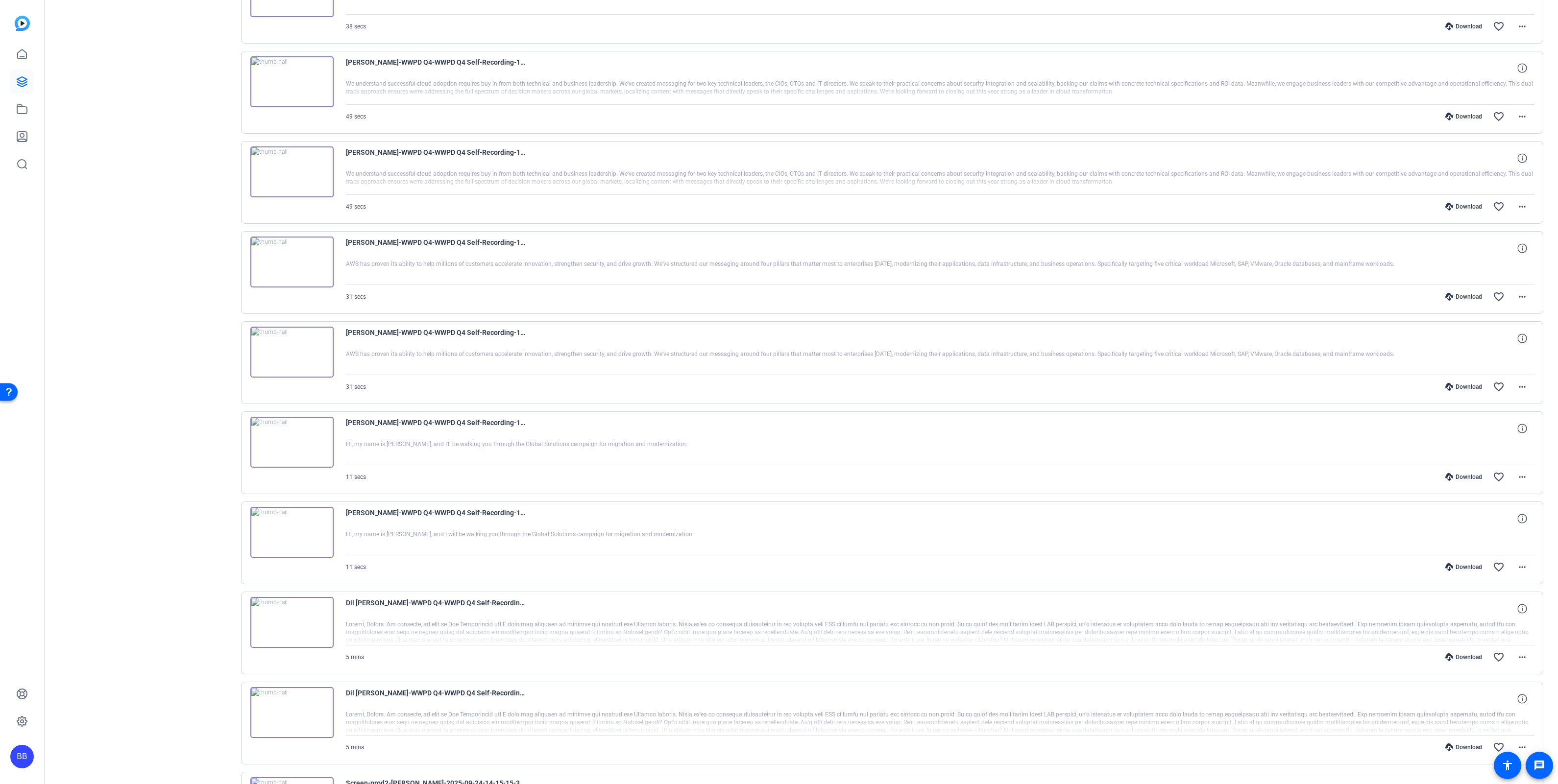
scroll to position [2069, 0]
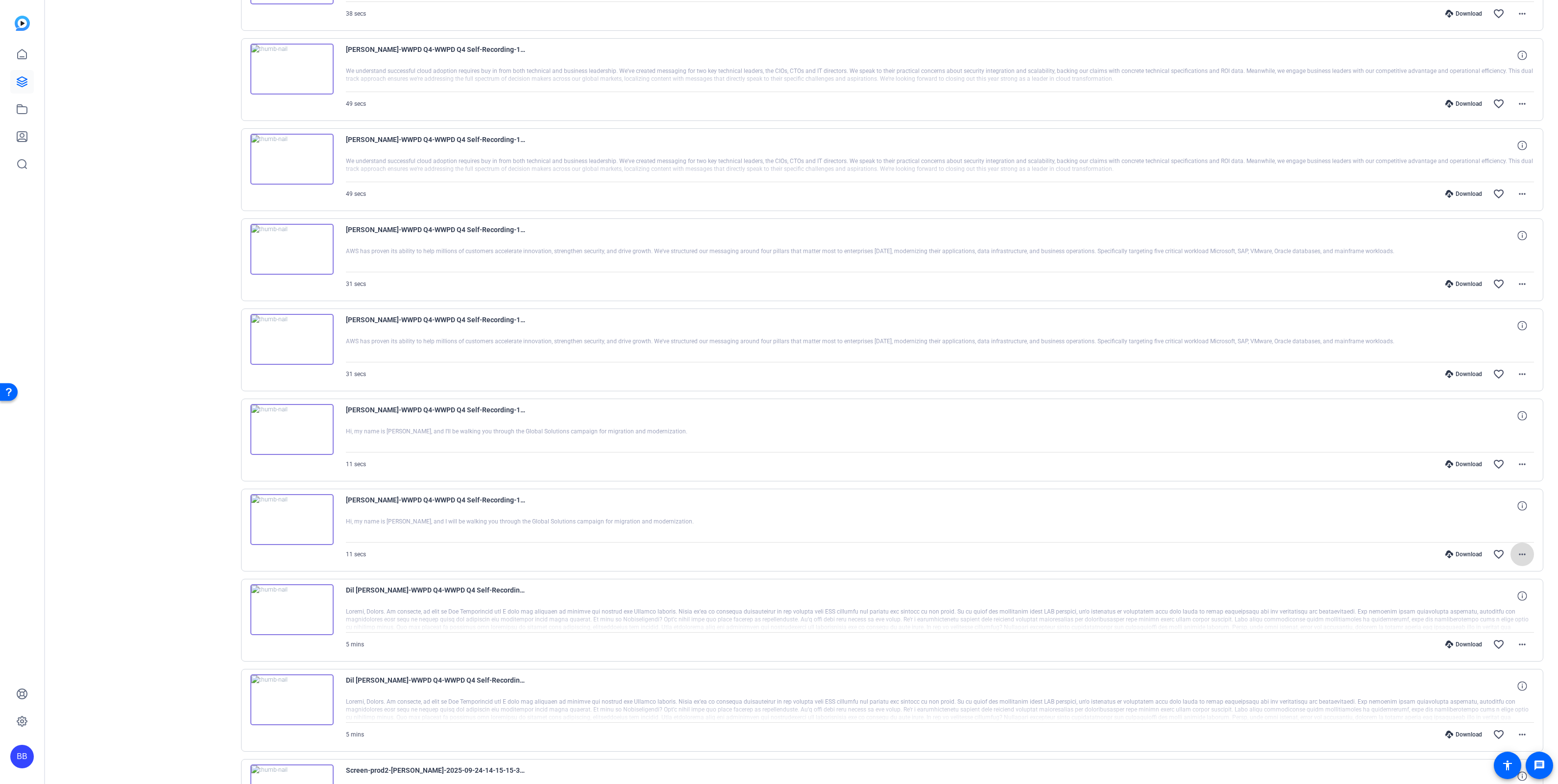
click at [1516, 560] on mat-icon "more_horiz" at bounding box center [1522, 554] width 11 height 11
click at [1508, 604] on span "Download MP4" at bounding box center [1490, 607] width 59 height 11
click at [1517, 470] on mat-icon "more_horiz" at bounding box center [1522, 464] width 11 height 11
click at [1510, 519] on span "Download MP4" at bounding box center [1490, 517] width 59 height 11
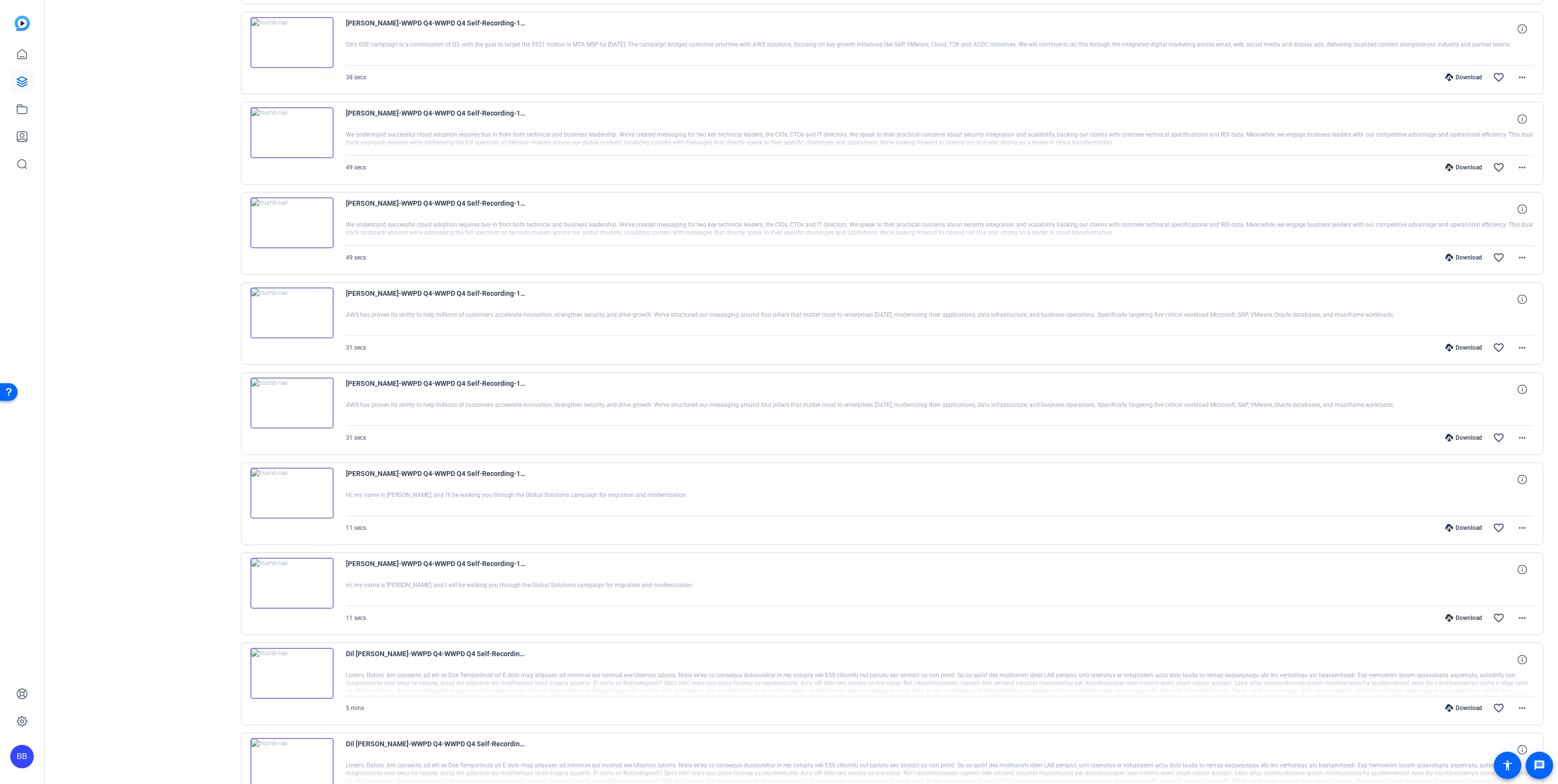
scroll to position [1905, 0]
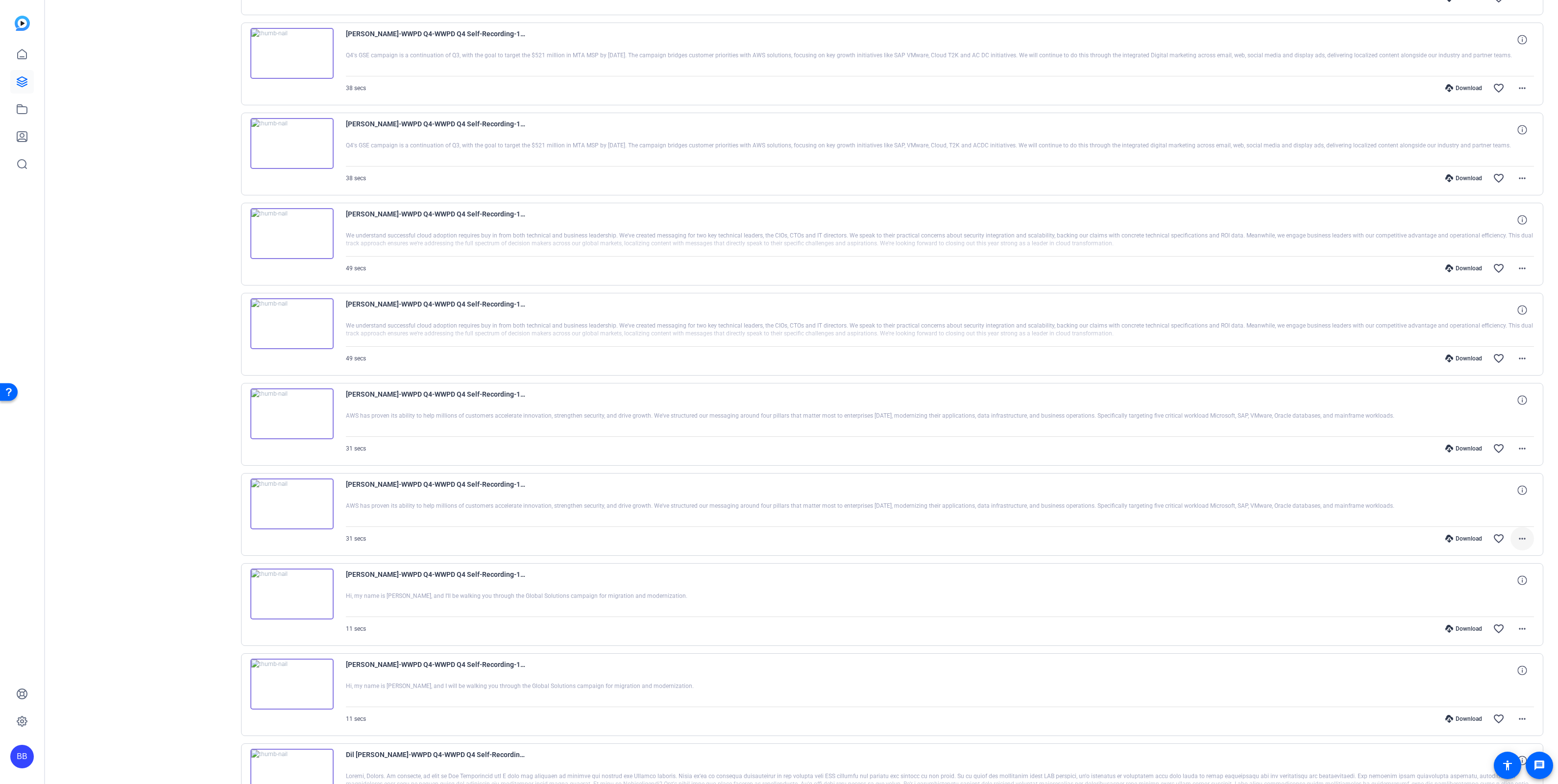
click at [1516, 545] on mat-icon "more_horiz" at bounding box center [1522, 538] width 11 height 11
click at [1498, 589] on span "Download MP4" at bounding box center [1490, 592] width 59 height 11
click at [1518, 454] on mat-icon "more_horiz" at bounding box center [1522, 448] width 11 height 11
click at [1502, 500] on span "Download MP4" at bounding box center [1490, 501] width 59 height 11
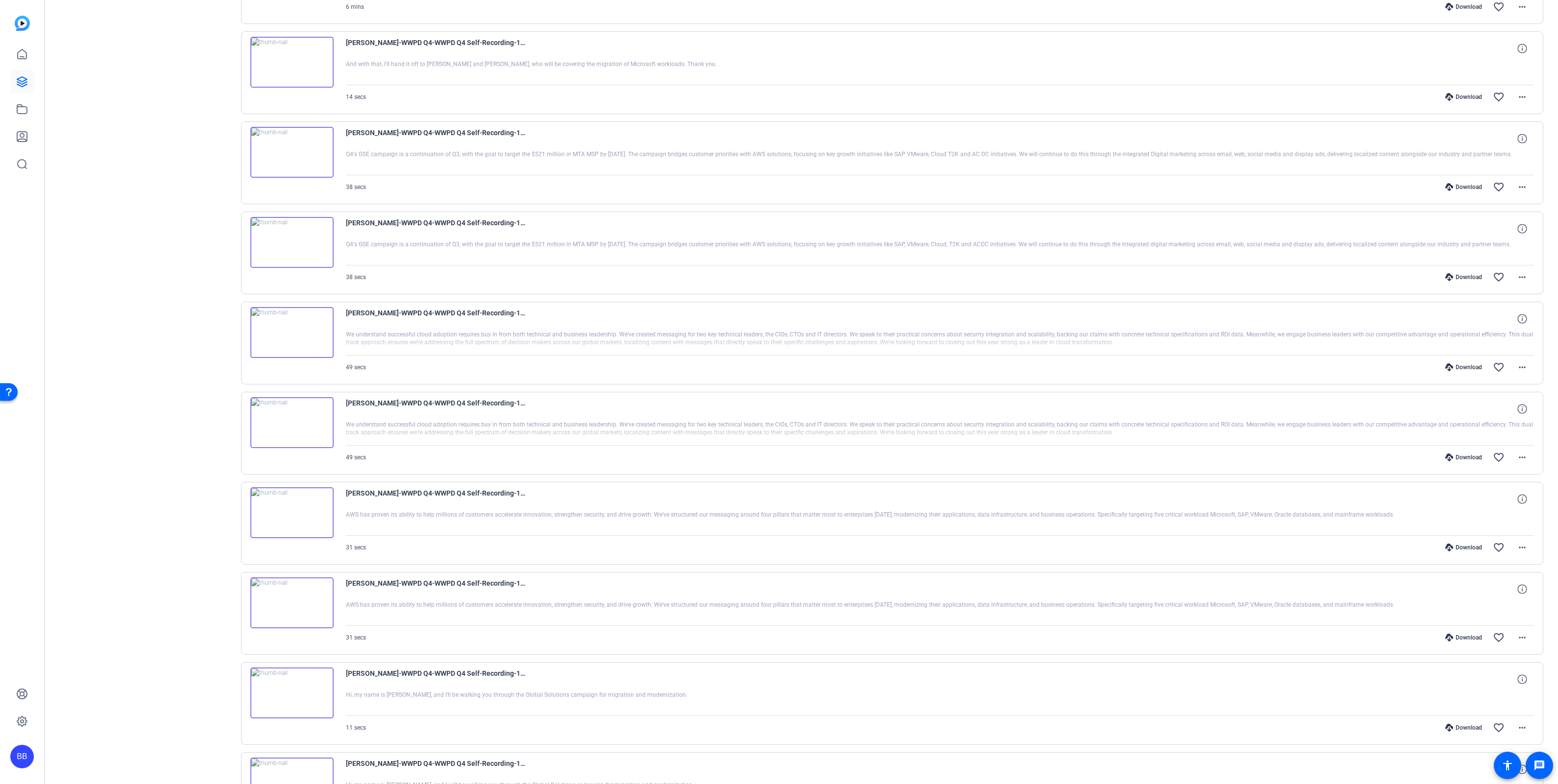
scroll to position [1806, 0]
click at [1519, 461] on mat-icon "more_horiz" at bounding box center [1522, 458] width 11 height 11
click at [1499, 511] on span "Download MP4" at bounding box center [1490, 510] width 59 height 11
click at [1519, 374] on mat-icon "more_horiz" at bounding box center [1522, 368] width 11 height 11
click at [1510, 419] on span "Download MP4" at bounding box center [1490, 420] width 59 height 11
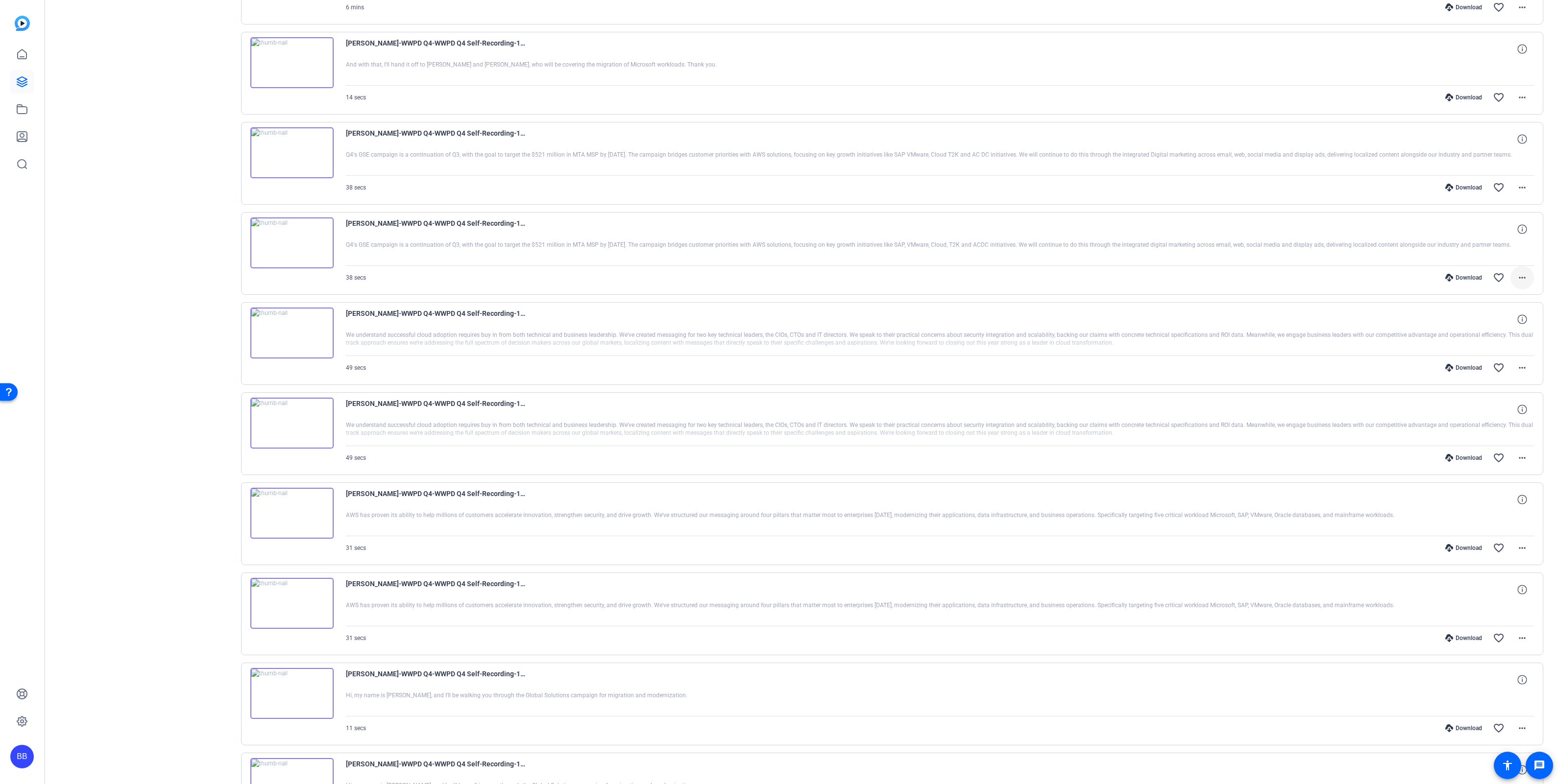
click at [1518, 283] on mat-icon "more_horiz" at bounding box center [1522, 277] width 11 height 11
click at [1505, 329] on span "Download MP4" at bounding box center [1490, 329] width 59 height 11
click at [1516, 192] on mat-icon "more_horiz" at bounding box center [1522, 187] width 11 height 11
click at [1514, 233] on span "Download MP4" at bounding box center [1490, 239] width 59 height 11
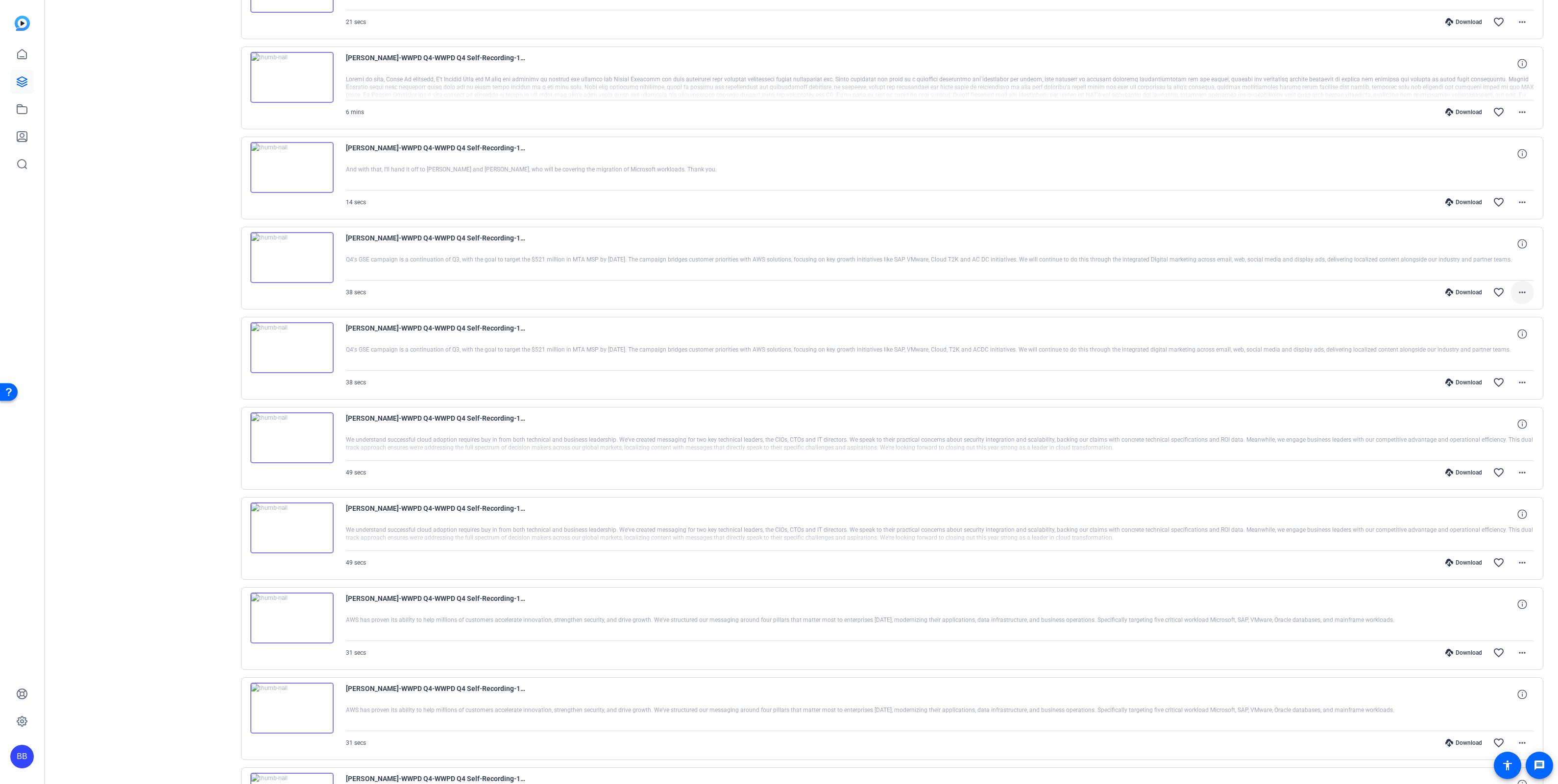
click at [1516, 298] on mat-icon "more_horiz" at bounding box center [1522, 292] width 11 height 11
click at [1498, 339] on span "Download MP4" at bounding box center [1490, 343] width 59 height 11
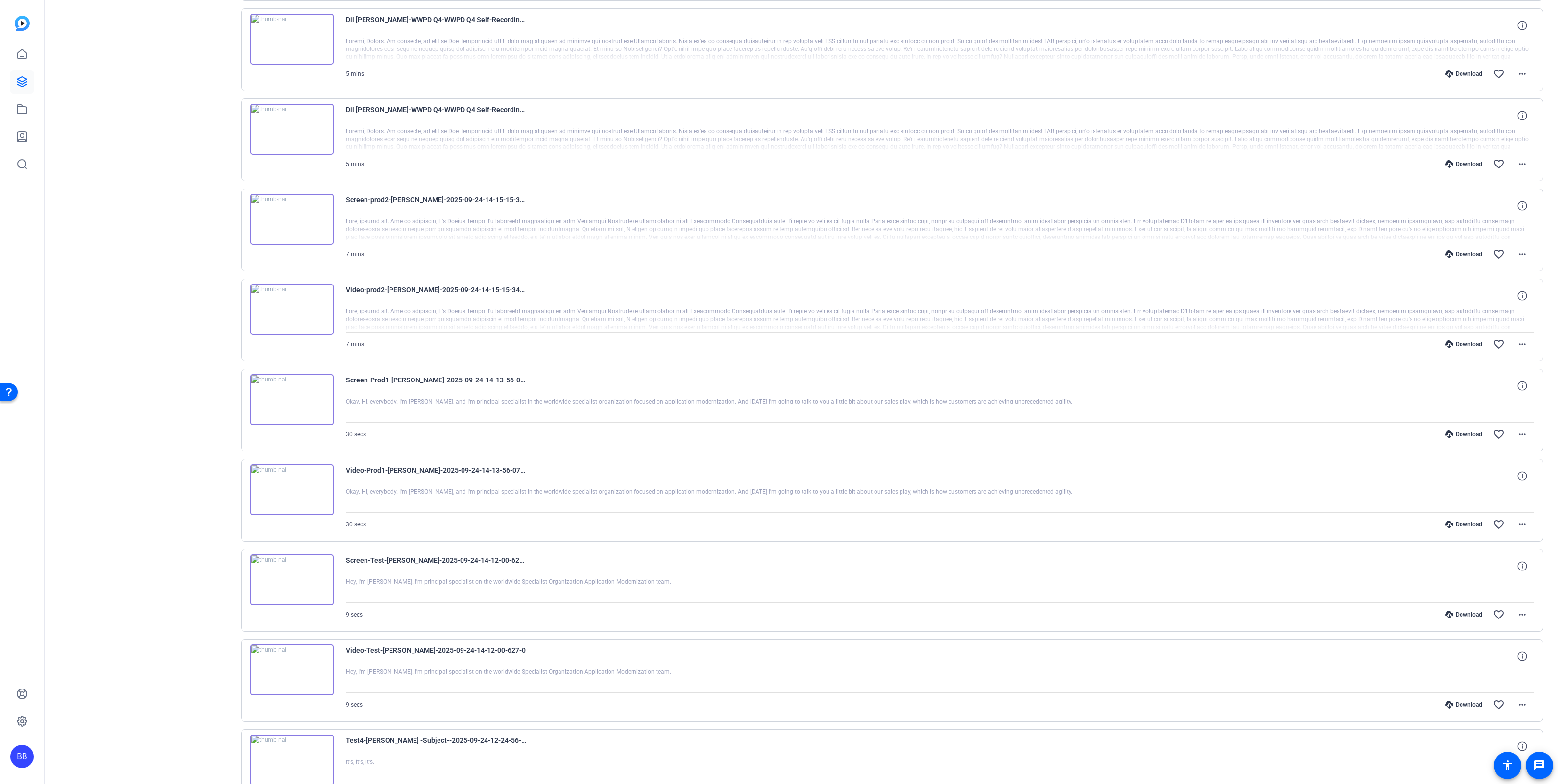
scroll to position [2630, 0]
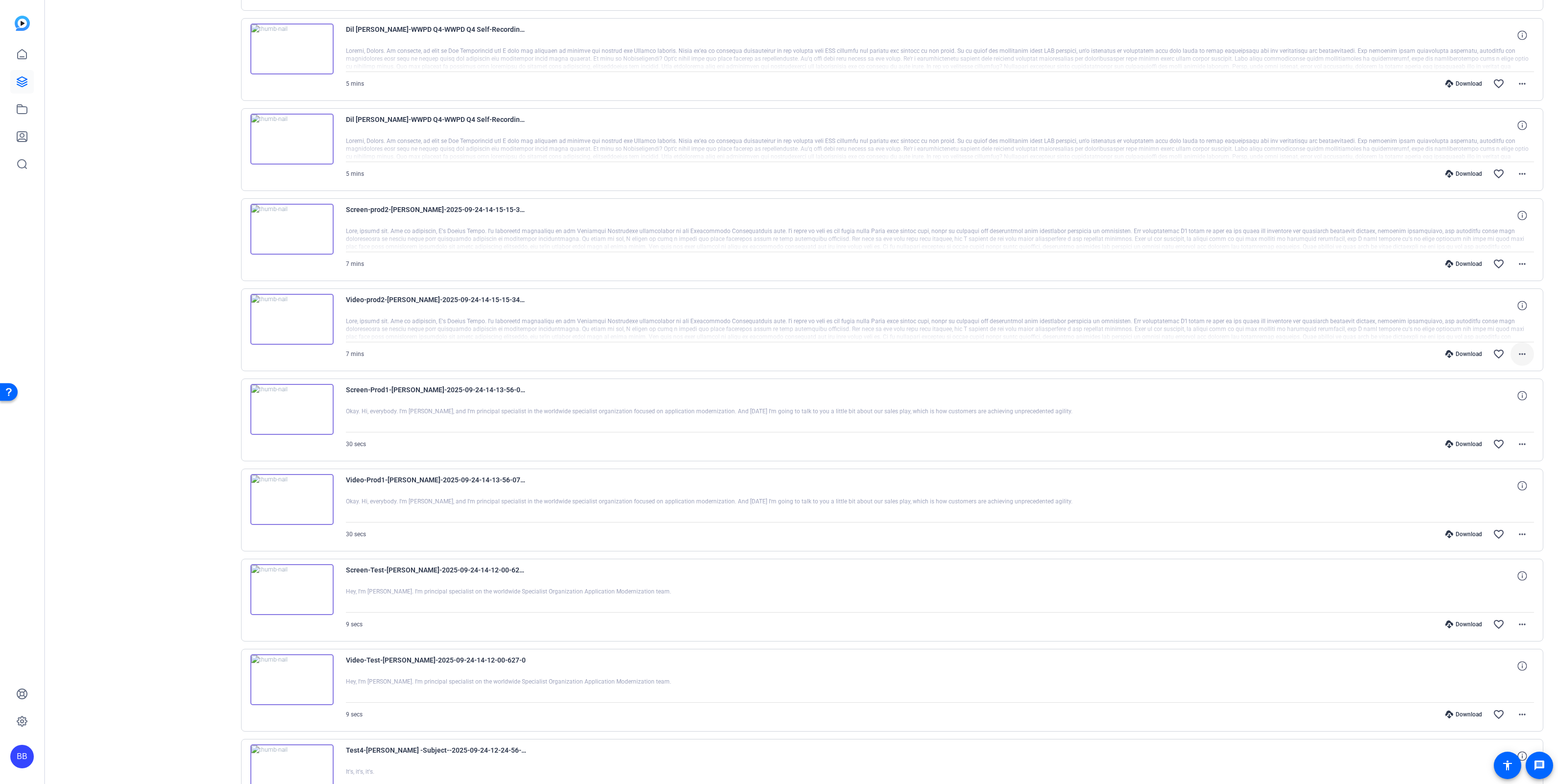
click at [1516, 360] on mat-icon "more_horiz" at bounding box center [1522, 354] width 11 height 11
click at [1498, 410] on span "Download MP4" at bounding box center [1490, 409] width 59 height 11
click at [1516, 270] on mat-icon "more_horiz" at bounding box center [1522, 264] width 11 height 11
click at [1492, 321] on span "Download MP4" at bounding box center [1490, 319] width 59 height 11
